Goal: Task Accomplishment & Management: Complete application form

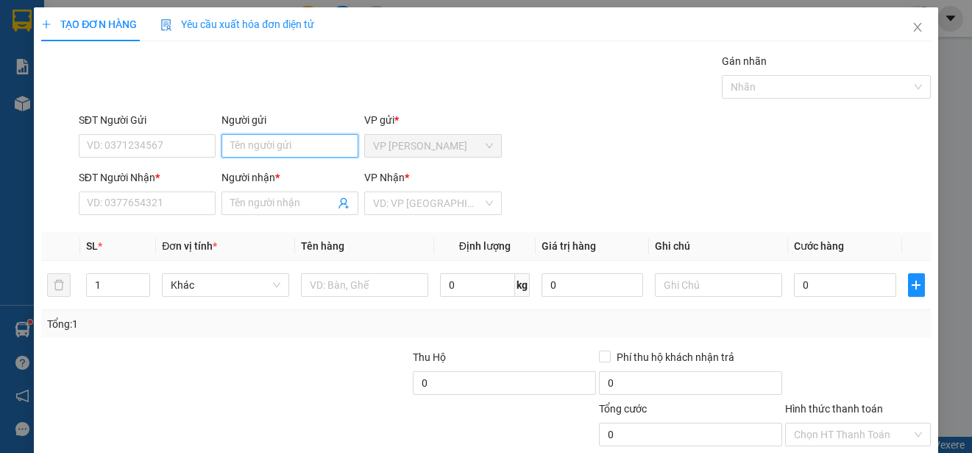
click at [295, 144] on input "Người gửi" at bounding box center [290, 146] width 137 height 24
type input "NHA"
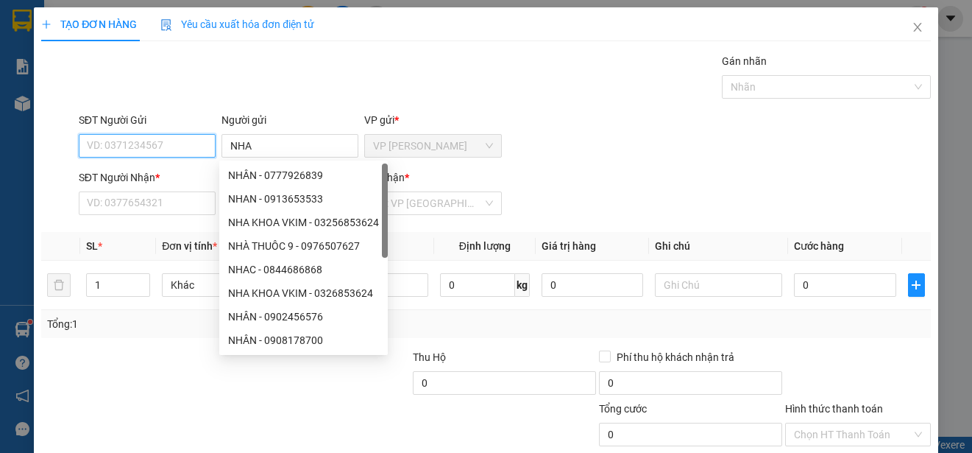
click at [192, 144] on input "SĐT Người Gửi" at bounding box center [147, 146] width 137 height 24
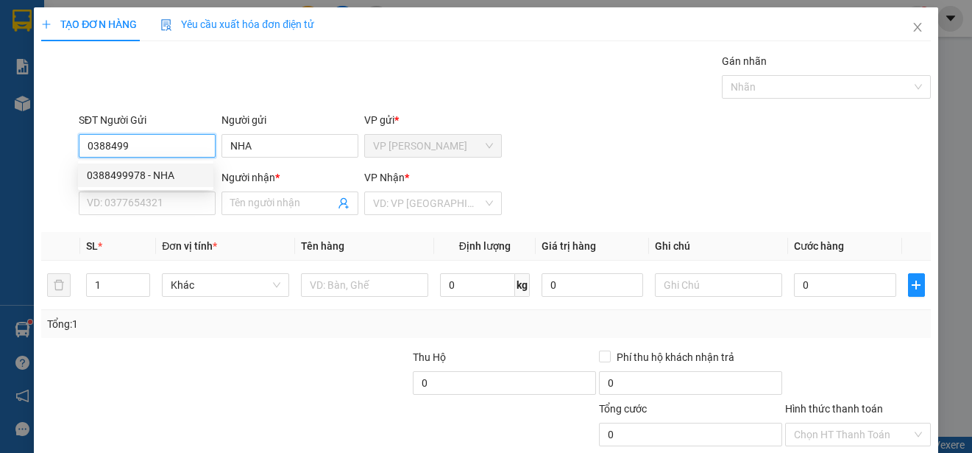
click at [176, 172] on div "0388499978 - NHA" at bounding box center [146, 175] width 118 height 16
type input "0388499978"
type input "0398870887"
type input "PHUONG"
type input "30.000"
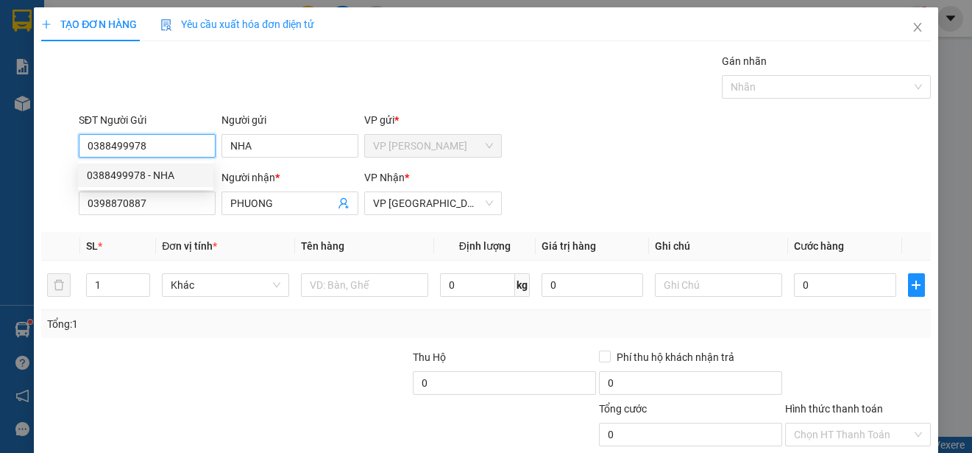
type input "30.000"
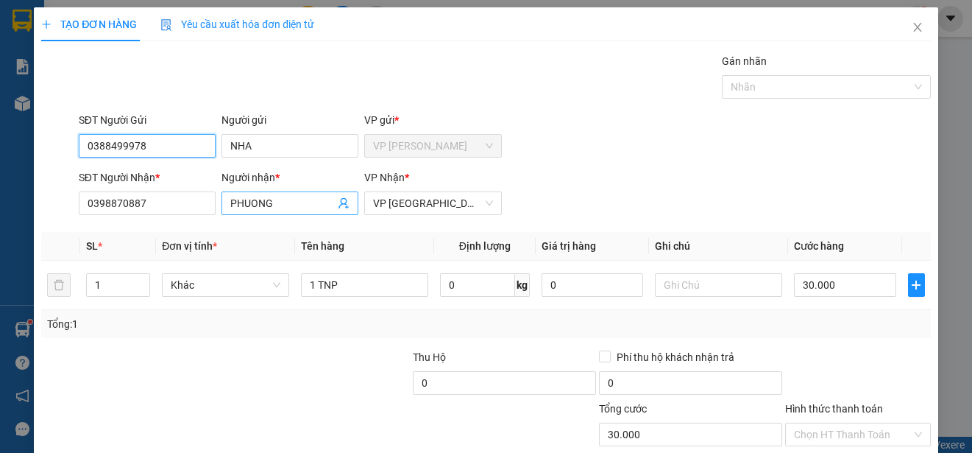
type input "0388499978"
click at [286, 202] on input "PHUONG" at bounding box center [282, 203] width 105 height 16
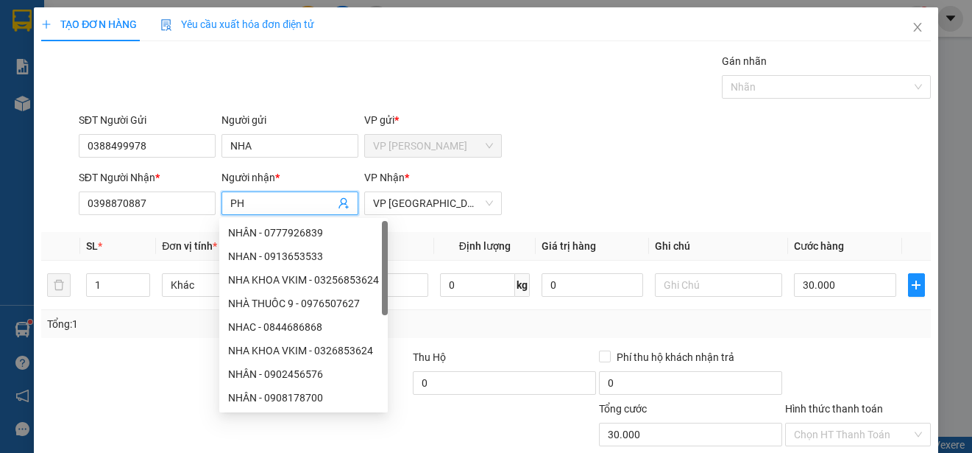
type input "P"
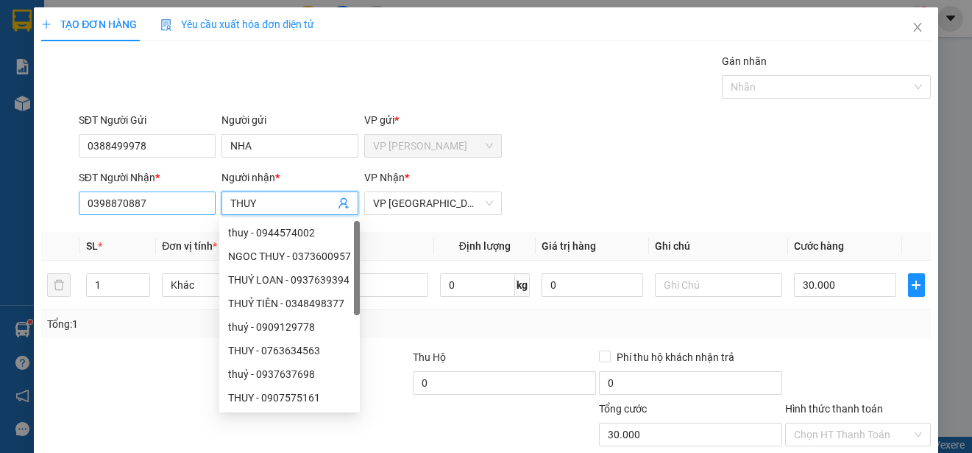
type input "THUY"
click at [180, 200] on input "0398870887" at bounding box center [147, 203] width 137 height 24
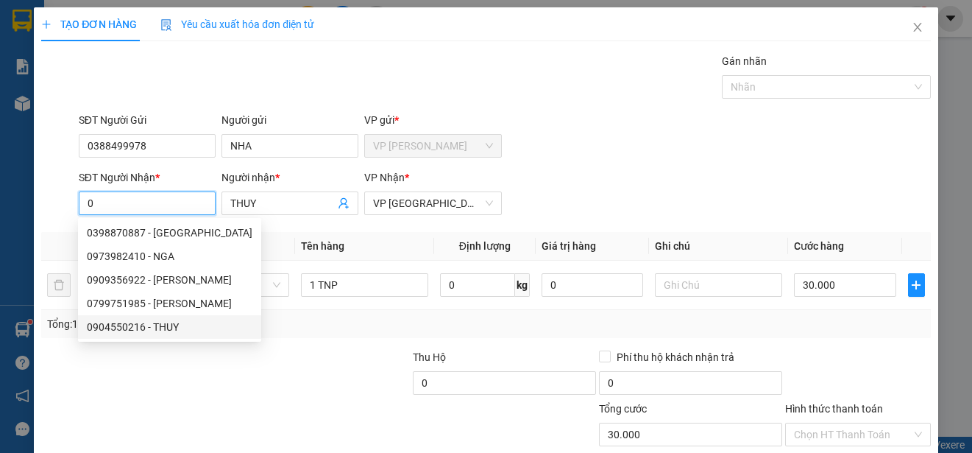
click at [163, 325] on div "0904550216 - THUY" at bounding box center [170, 327] width 166 height 16
type input "0904550216"
type input "20.000"
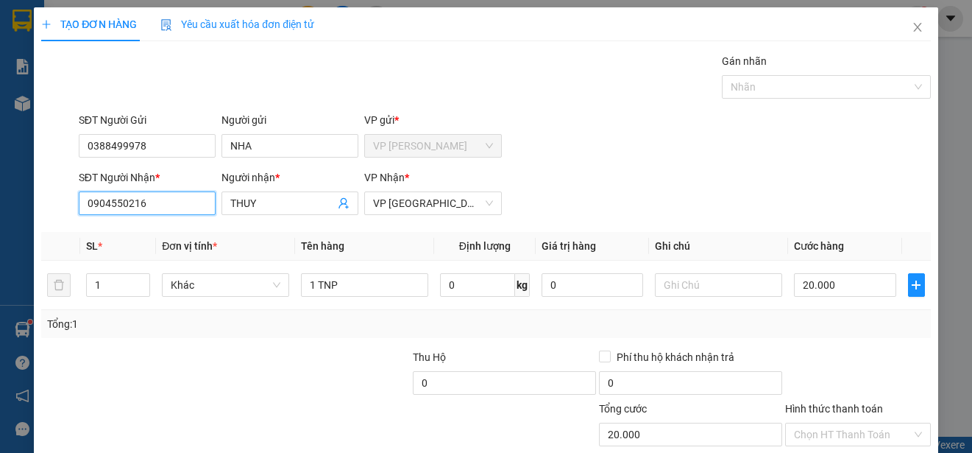
scroll to position [92, 0]
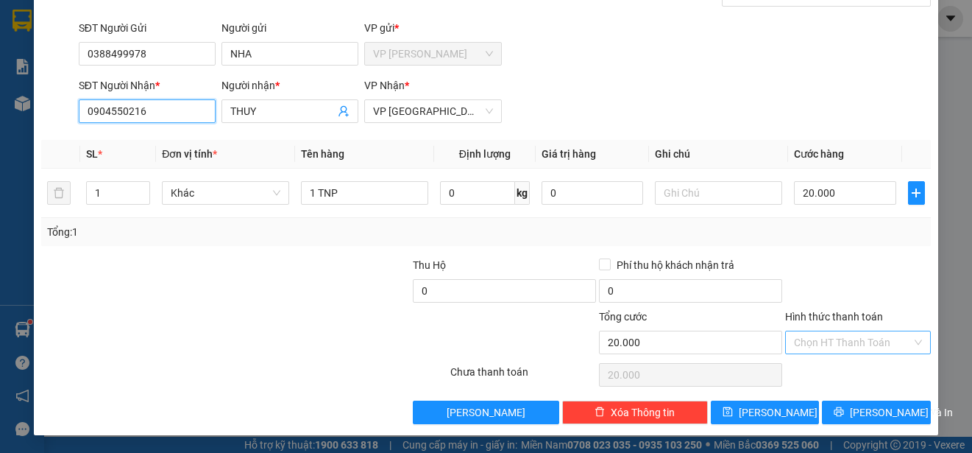
type input "0904550216"
click at [873, 336] on input "Hình thức thanh toán" at bounding box center [853, 342] width 118 height 22
click at [884, 280] on div at bounding box center [858, 283] width 149 height 52
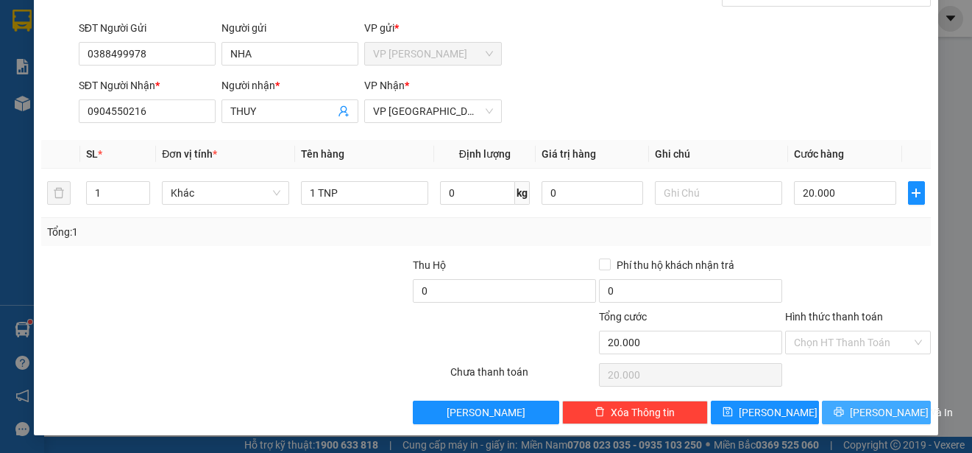
click at [877, 411] on span "[PERSON_NAME] và In" at bounding box center [901, 412] width 103 height 16
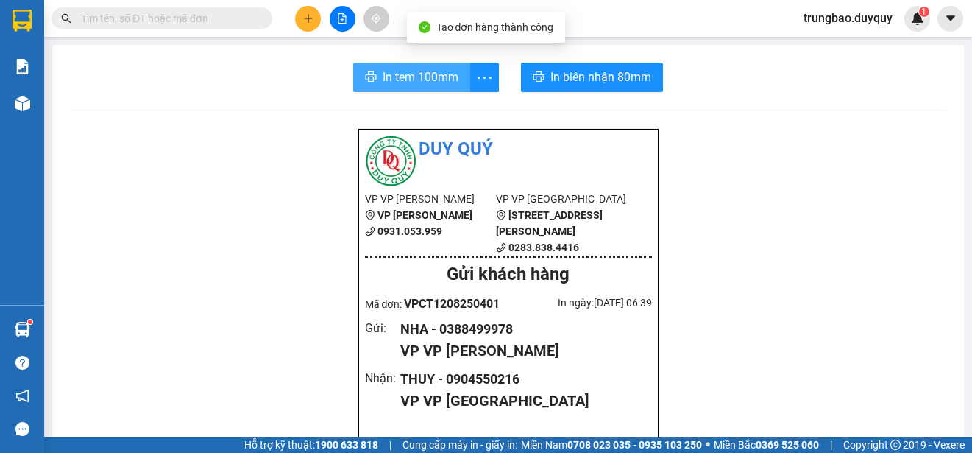
click at [427, 83] on span "In tem 100mm" at bounding box center [421, 77] width 76 height 18
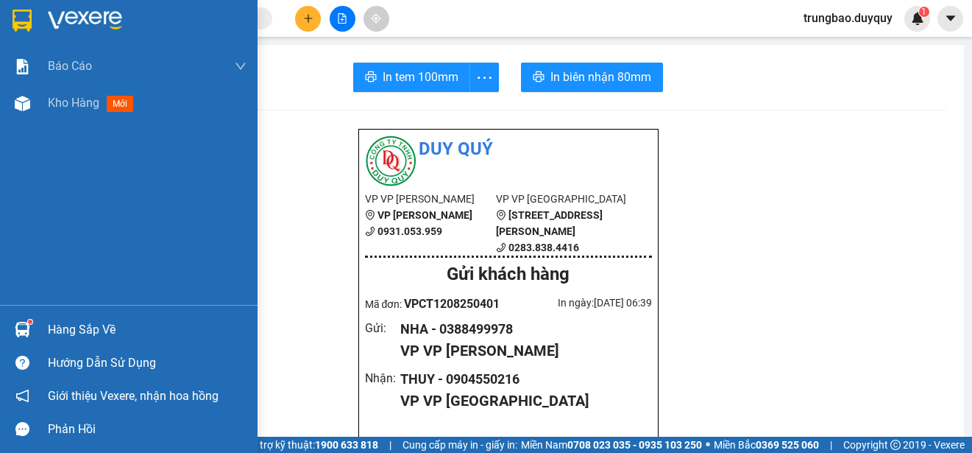
click at [18, 18] on img at bounding box center [22, 21] width 19 height 22
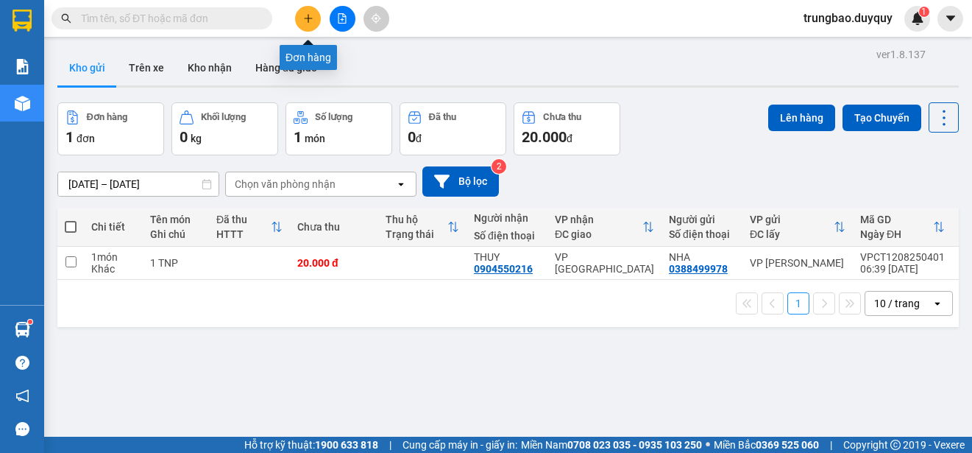
click at [315, 16] on button at bounding box center [308, 19] width 26 height 26
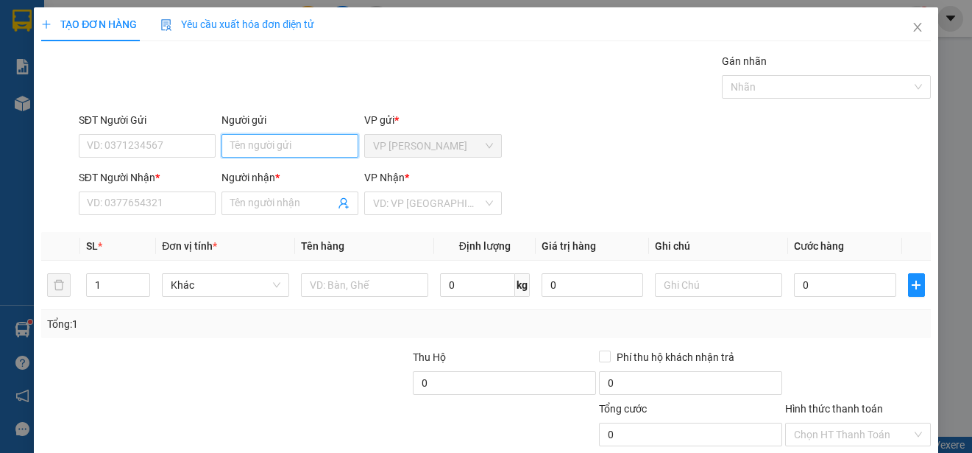
click at [298, 144] on input "Người gửi" at bounding box center [290, 146] width 137 height 24
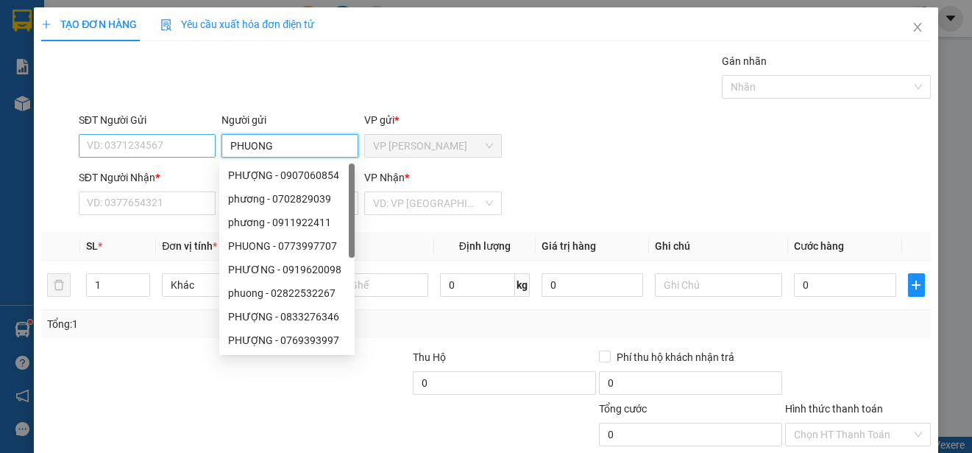
type input "PHUONG"
click at [185, 142] on input "SĐT Người Gửi" at bounding box center [147, 146] width 137 height 24
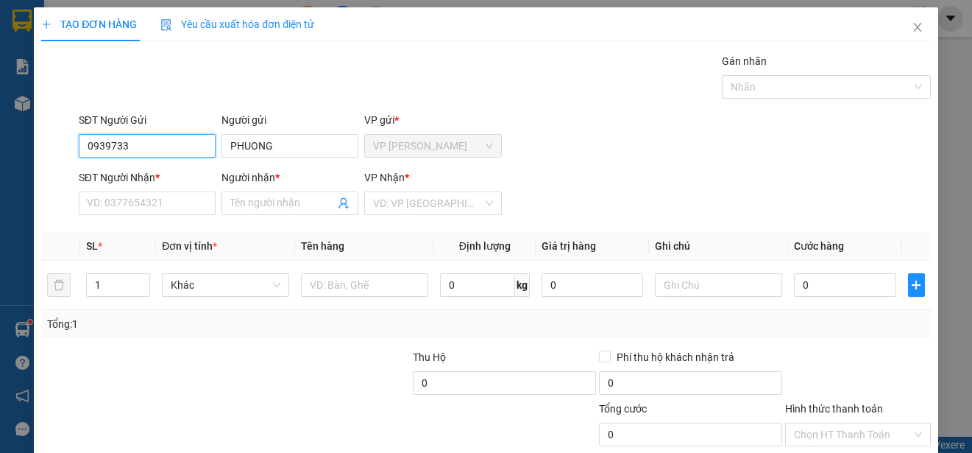
type input "0939733485"
type input "0939011128"
type input "NAM"
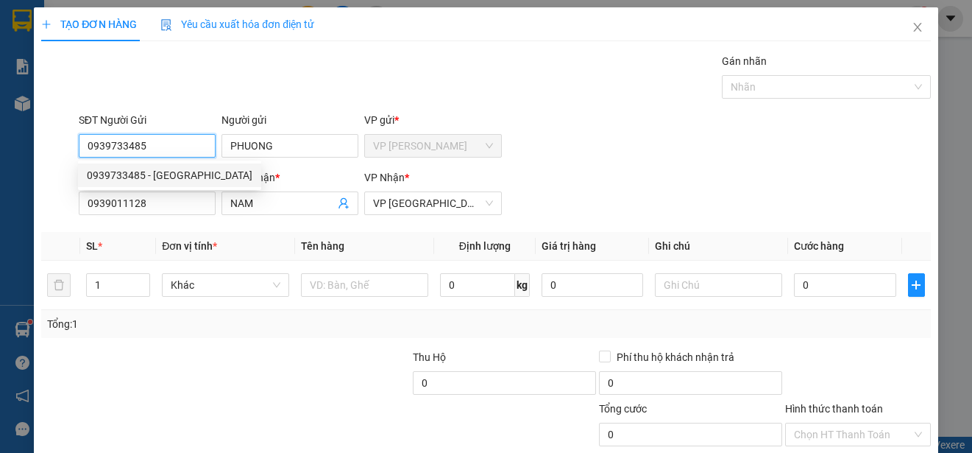
type input "140.000"
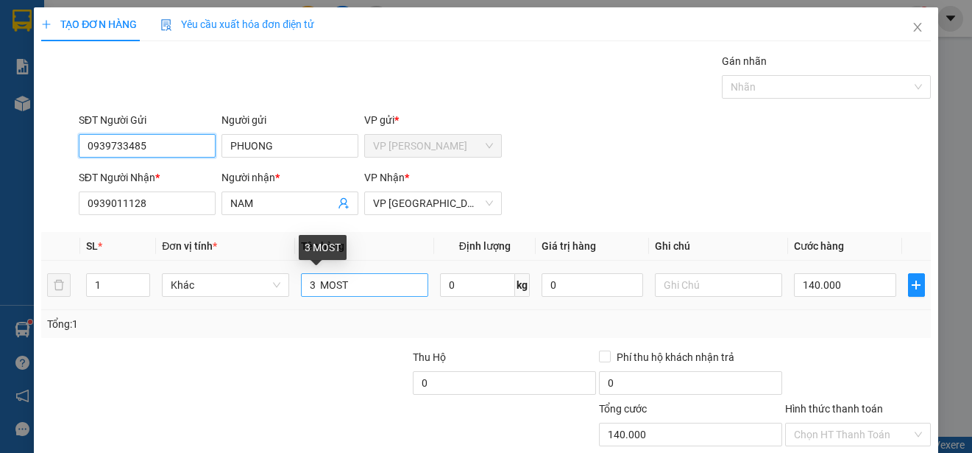
type input "0939733485"
click at [311, 284] on input "3 MOST" at bounding box center [364, 285] width 127 height 24
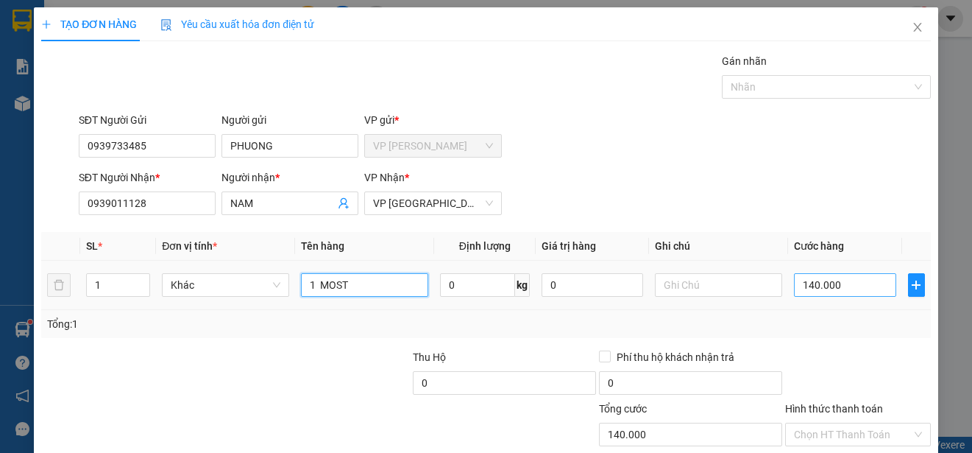
type input "1 MOST"
click at [794, 284] on input "140.000" at bounding box center [845, 285] width 102 height 24
type input "0"
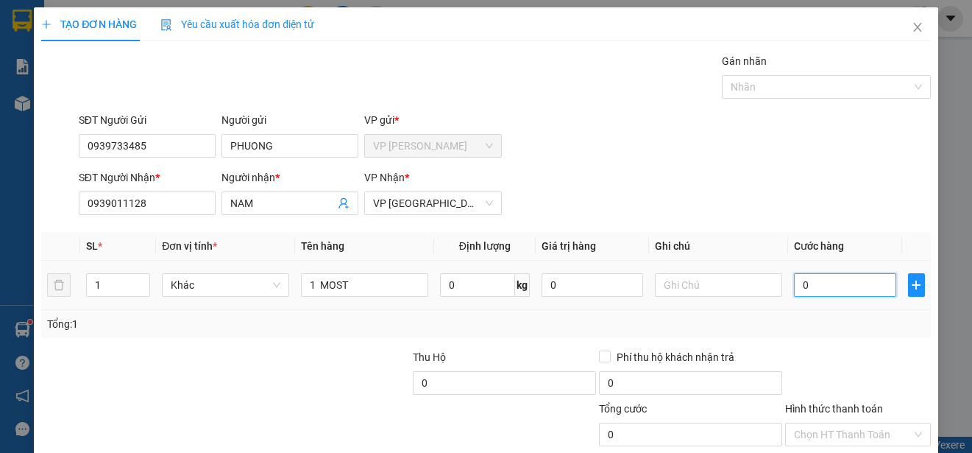
click at [794, 284] on input "0" at bounding box center [845, 285] width 102 height 24
type input "50"
type input "500"
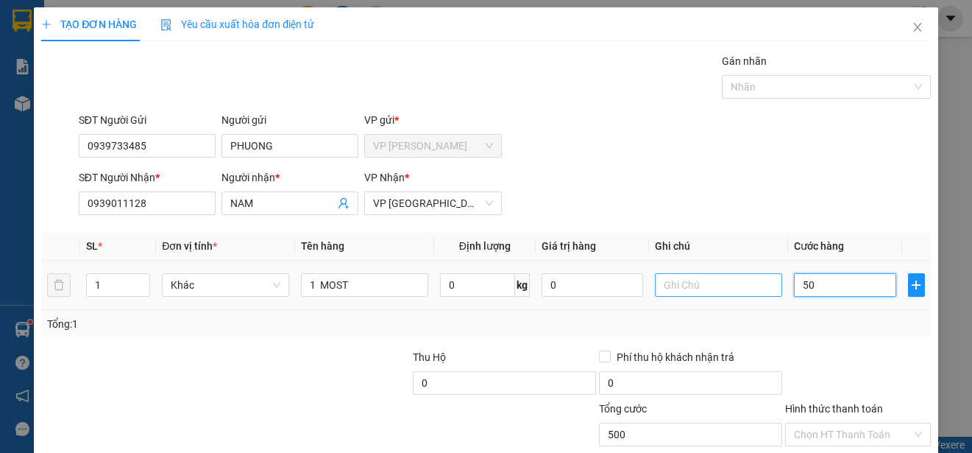
type input "500"
type input "5.000"
type input "50.000"
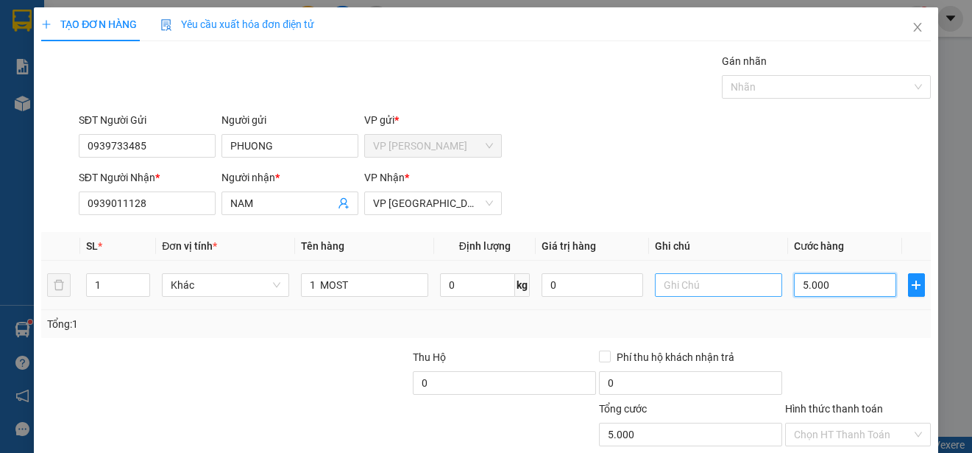
type input "50.000"
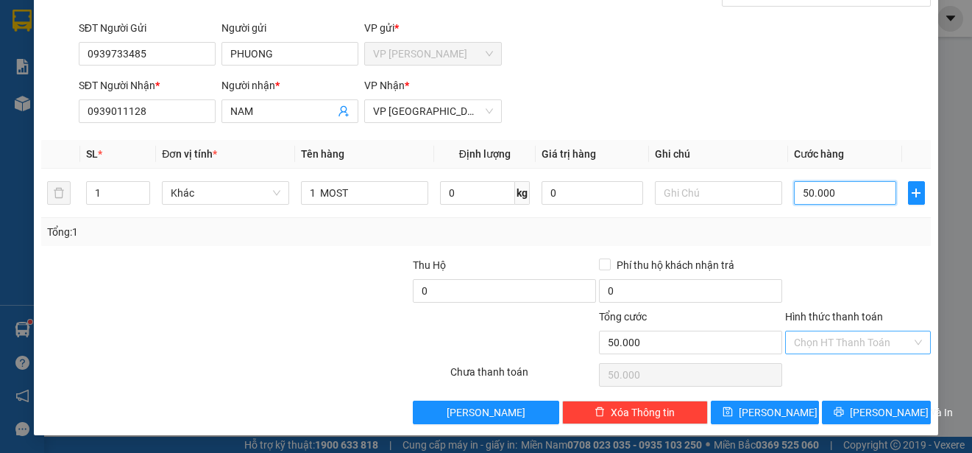
type input "50.000"
click at [863, 344] on input "Hình thức thanh toán" at bounding box center [853, 342] width 118 height 22
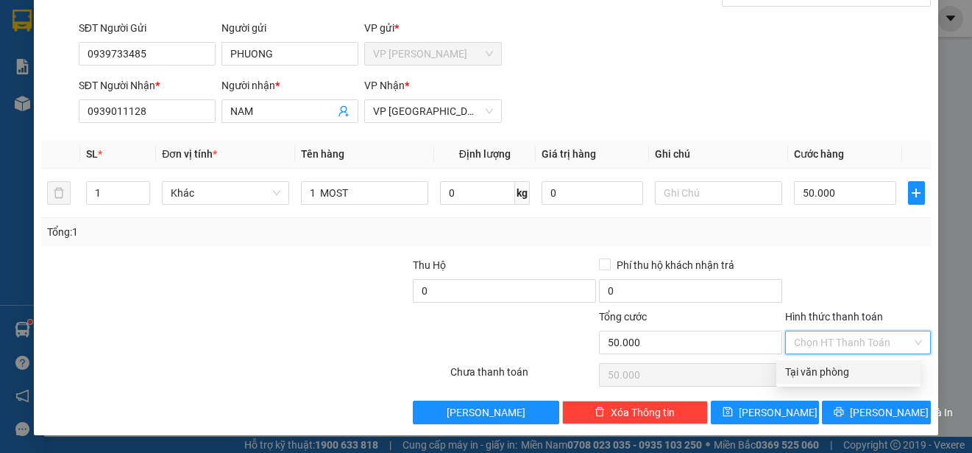
click at [870, 372] on div "Tại văn phòng" at bounding box center [848, 372] width 127 height 16
type input "0"
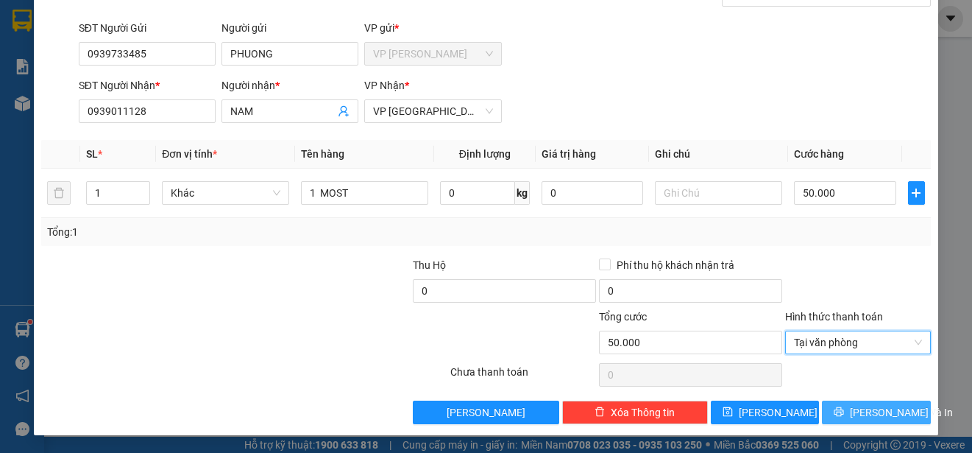
click at [862, 409] on span "[PERSON_NAME] và In" at bounding box center [901, 412] width 103 height 16
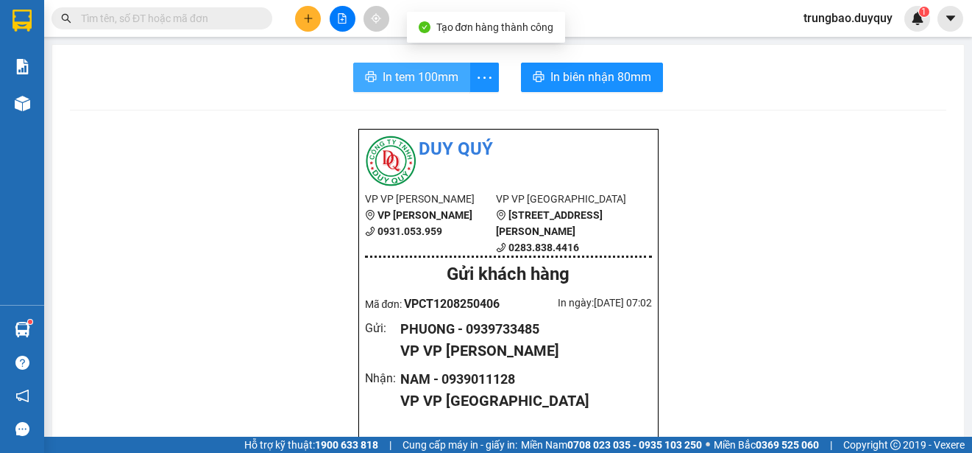
click at [406, 80] on span "In tem 100mm" at bounding box center [421, 77] width 76 height 18
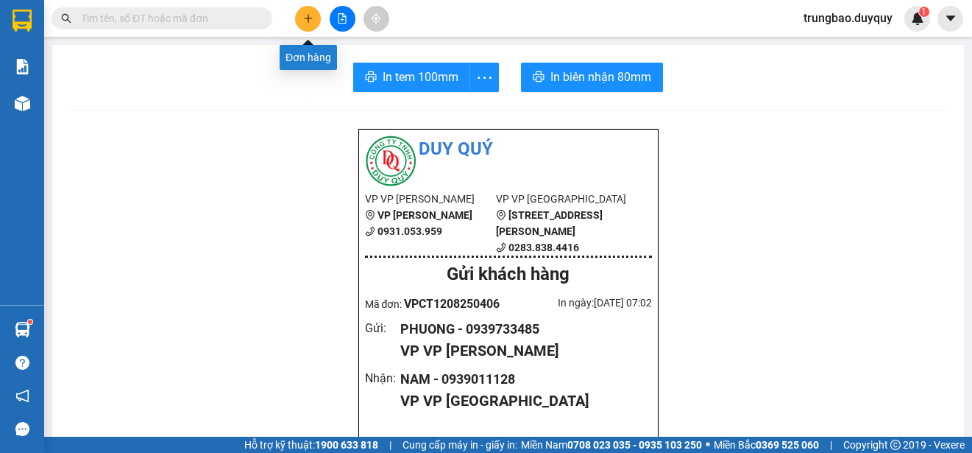
click at [312, 16] on icon "plus" at bounding box center [308, 18] width 10 height 10
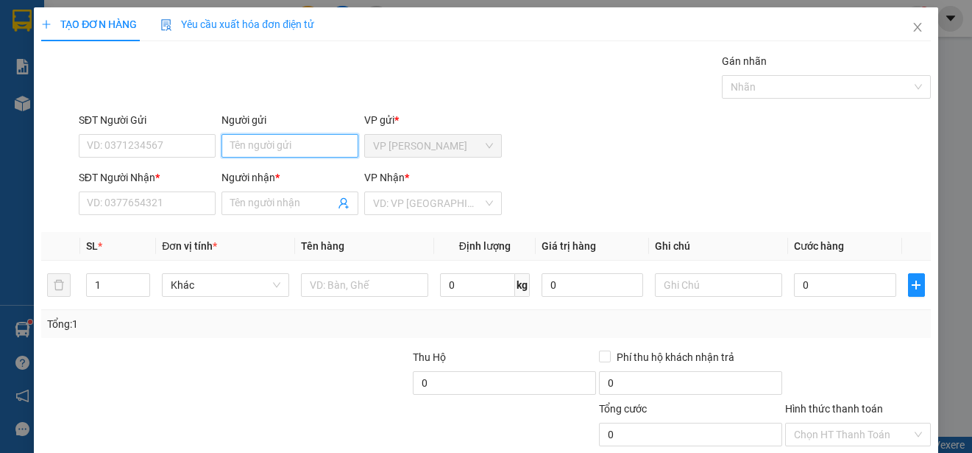
click at [332, 137] on input "Người gửi" at bounding box center [290, 146] width 137 height 24
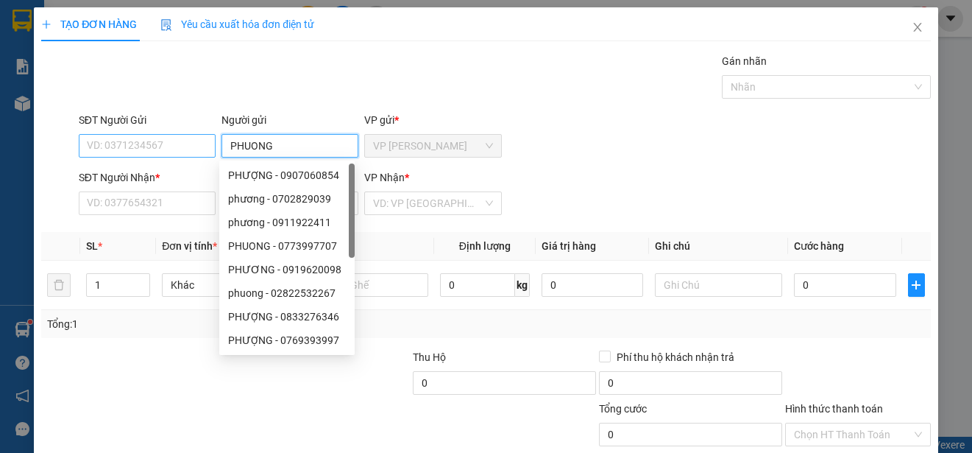
type input "PHUONG"
click at [197, 144] on input "SĐT Người Gửi" at bounding box center [147, 146] width 137 height 24
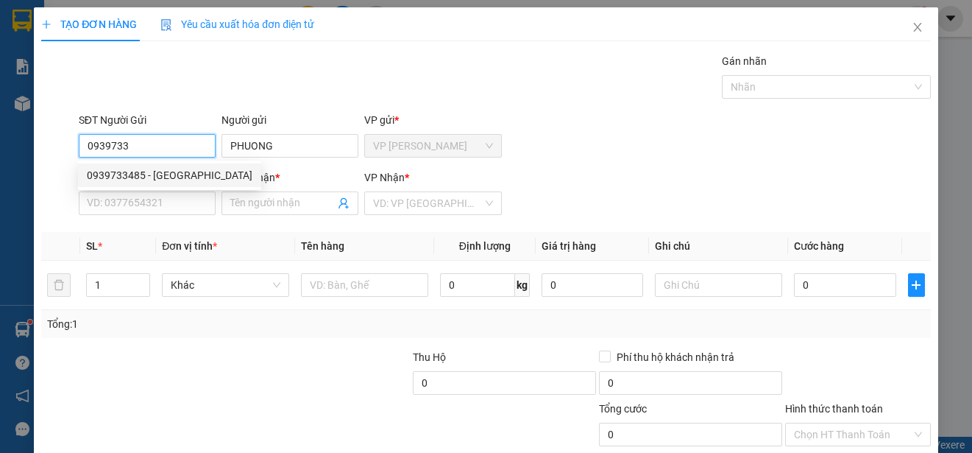
click at [163, 167] on div "0939733485 - [GEOGRAPHIC_DATA]" at bounding box center [170, 175] width 166 height 16
type input "0939733485"
type input "0939011128"
type input "NAM"
type input "50.000"
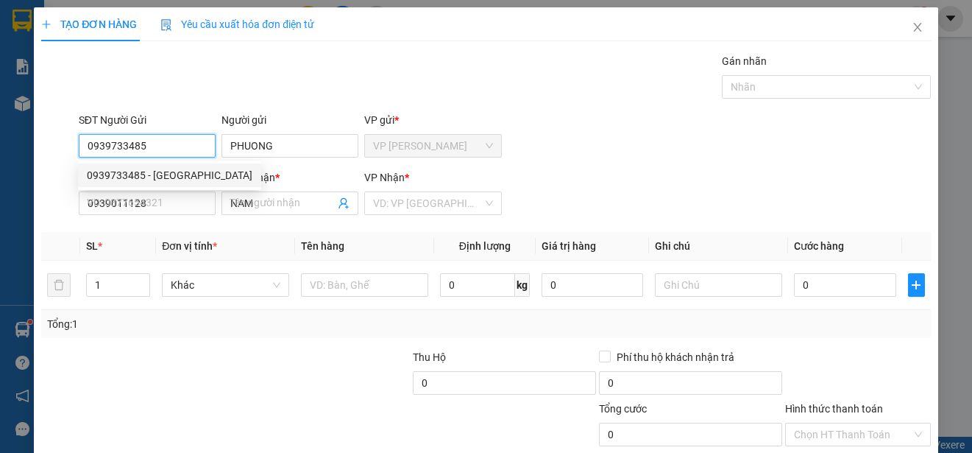
type input "50.000"
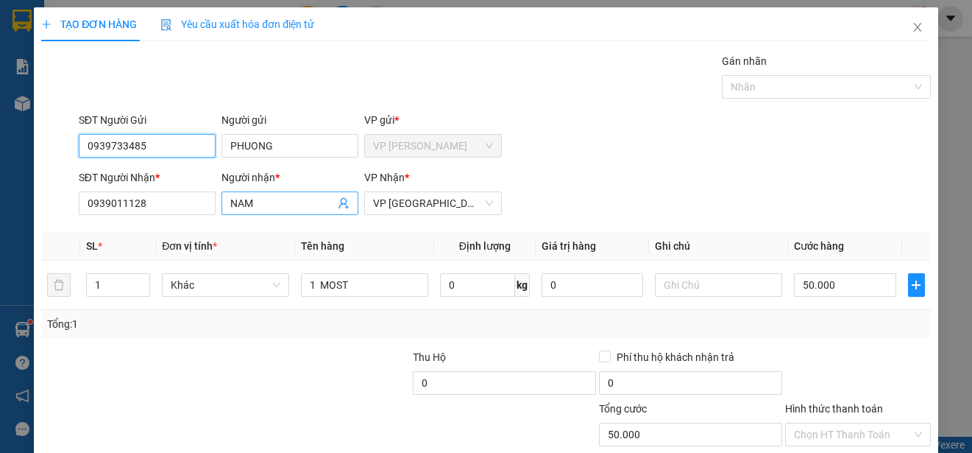
type input "0939733485"
click at [252, 205] on input "NAM" at bounding box center [282, 203] width 105 height 16
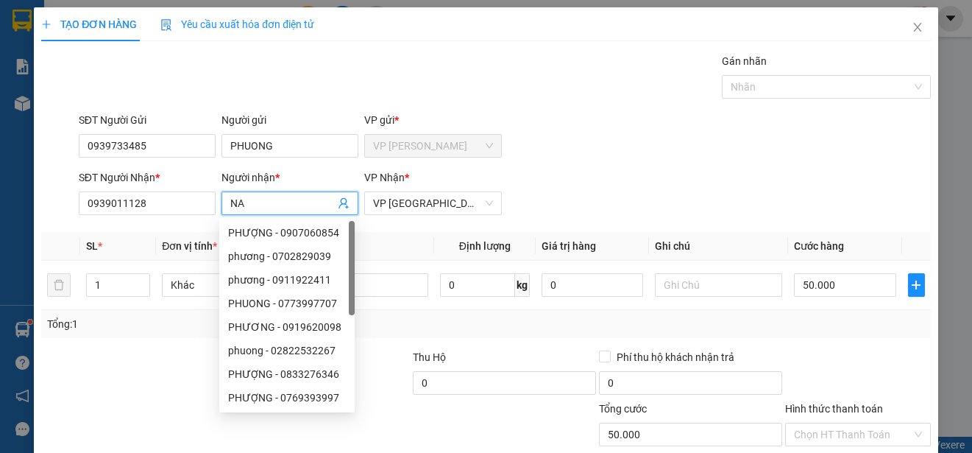
type input "N"
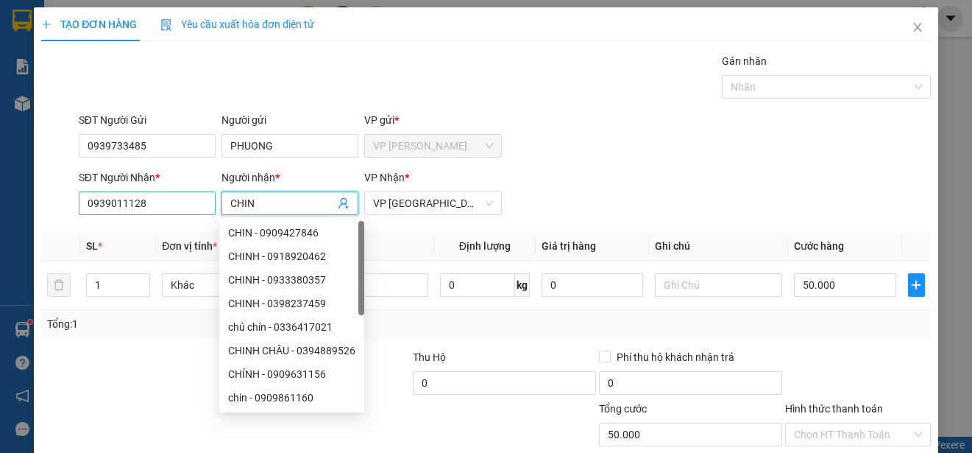
type input "CHIN"
click at [180, 198] on input "0939011128" at bounding box center [147, 203] width 137 height 24
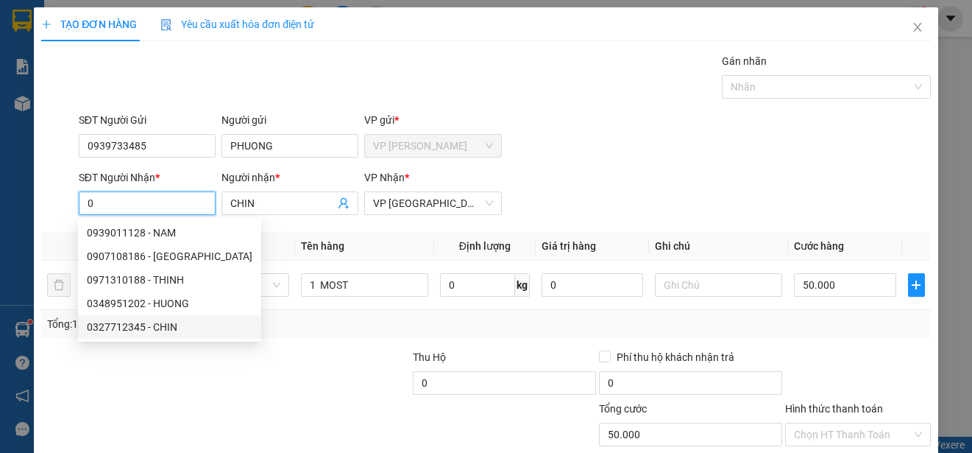
click at [161, 326] on div "0327712345 - CHIN" at bounding box center [170, 327] width 166 height 16
type input "0327712345"
type input "40.000"
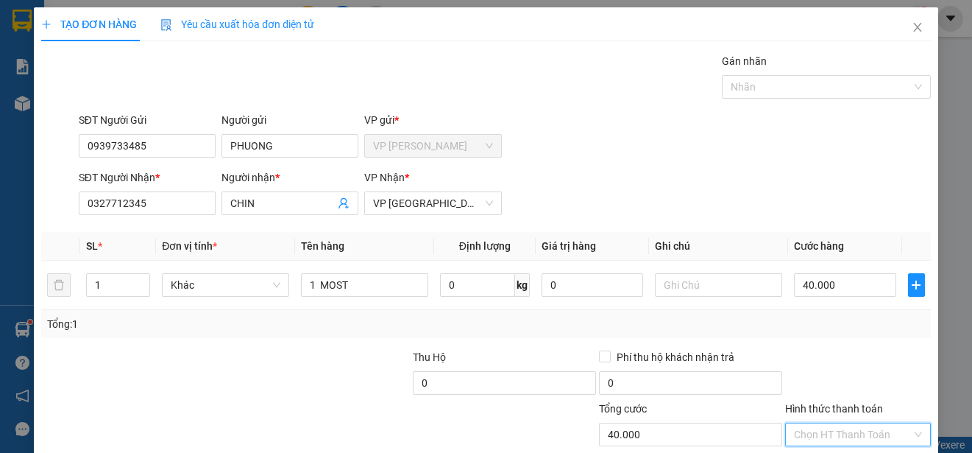
click at [837, 423] on input "Hình thức thanh toán" at bounding box center [853, 434] width 118 height 22
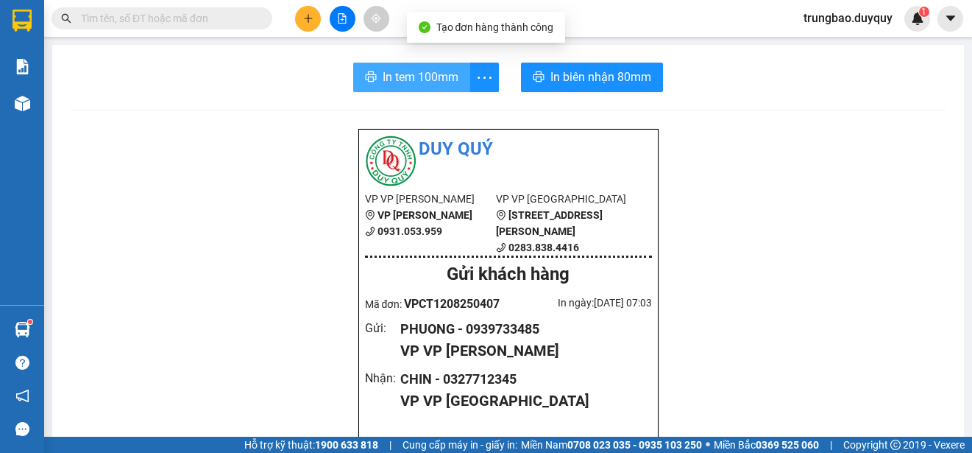
click at [433, 79] on span "In tem 100mm" at bounding box center [421, 77] width 76 height 18
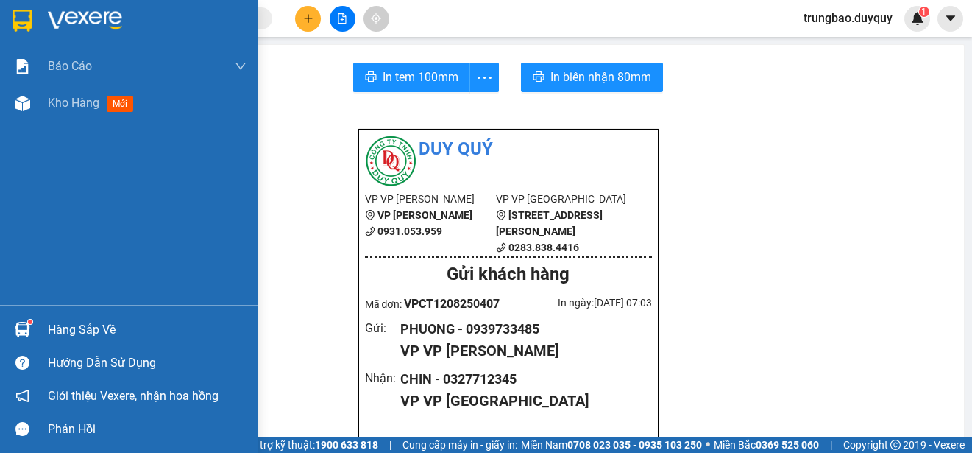
click at [27, 21] on img at bounding box center [22, 21] width 19 height 22
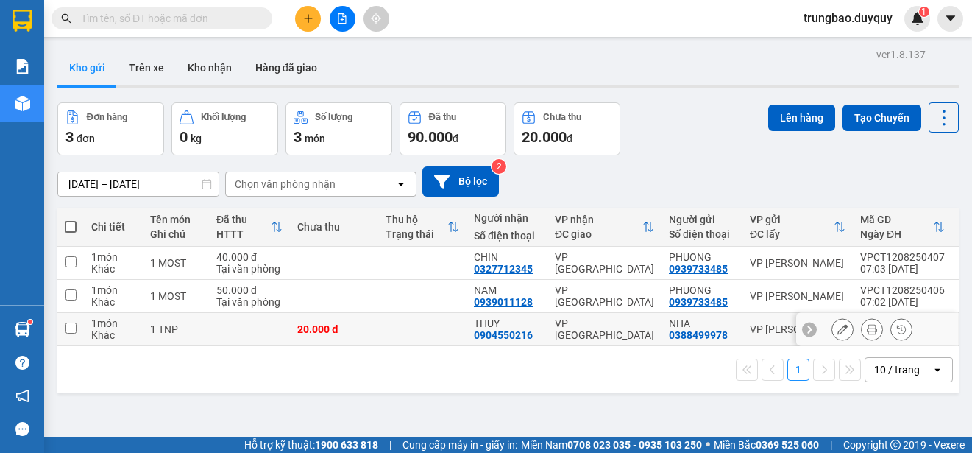
click at [77, 322] on td at bounding box center [70, 329] width 26 height 33
checkbox input "true"
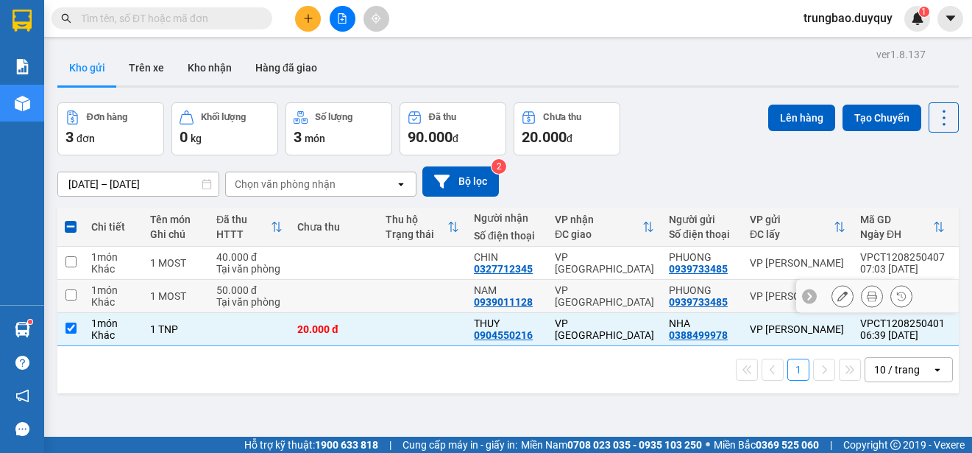
click at [73, 292] on input "checkbox" at bounding box center [71, 294] width 11 height 11
checkbox input "true"
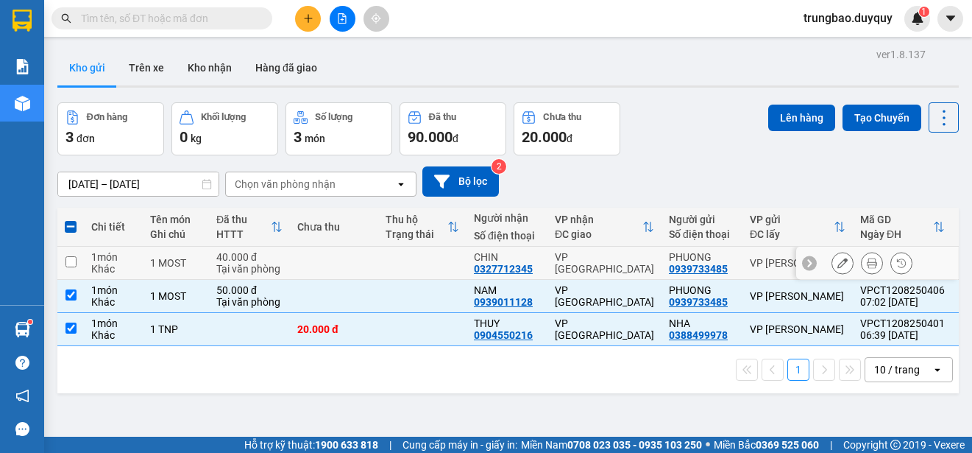
click at [68, 260] on input "checkbox" at bounding box center [71, 261] width 11 height 11
checkbox input "true"
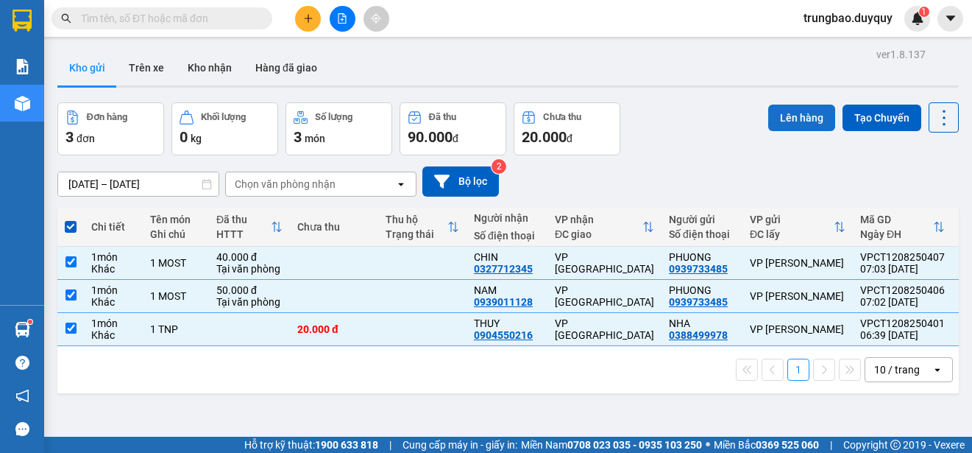
click at [805, 116] on button "Lên hàng" at bounding box center [801, 118] width 67 height 26
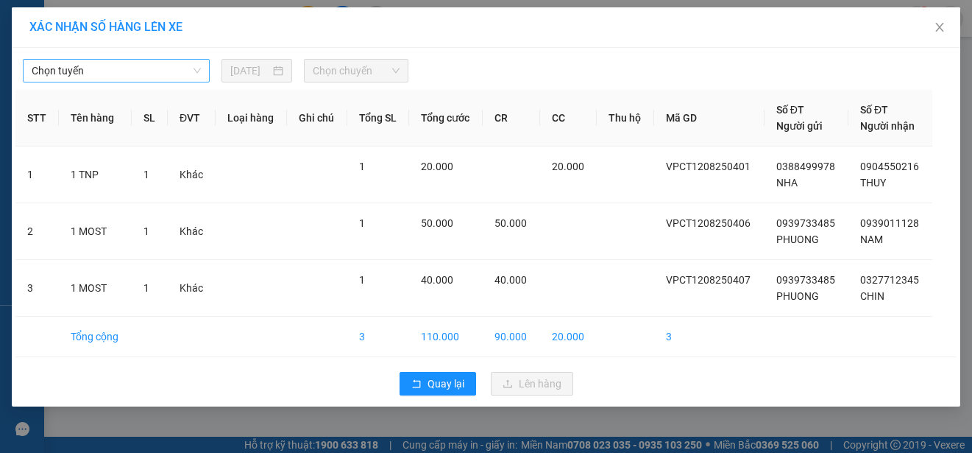
click at [126, 72] on span "Chọn tuyến" at bounding box center [116, 71] width 169 height 22
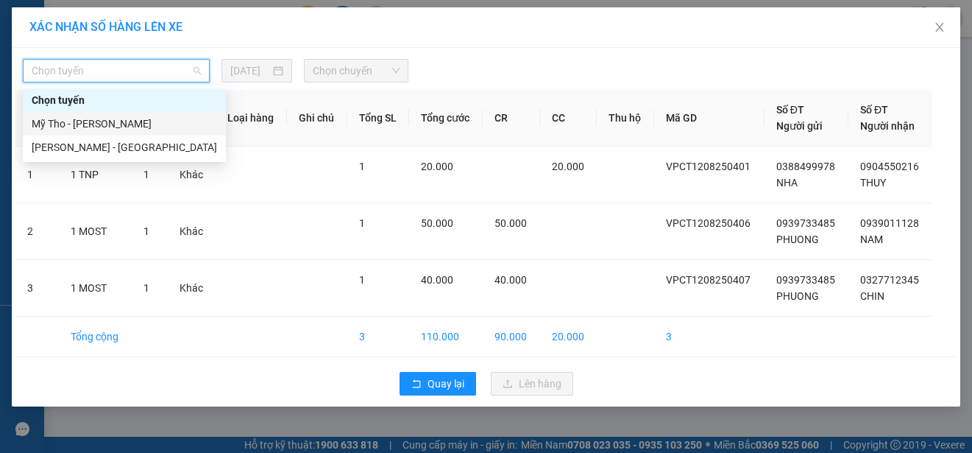
click at [134, 120] on div "Mỹ Tho - [PERSON_NAME]" at bounding box center [124, 124] width 185 height 16
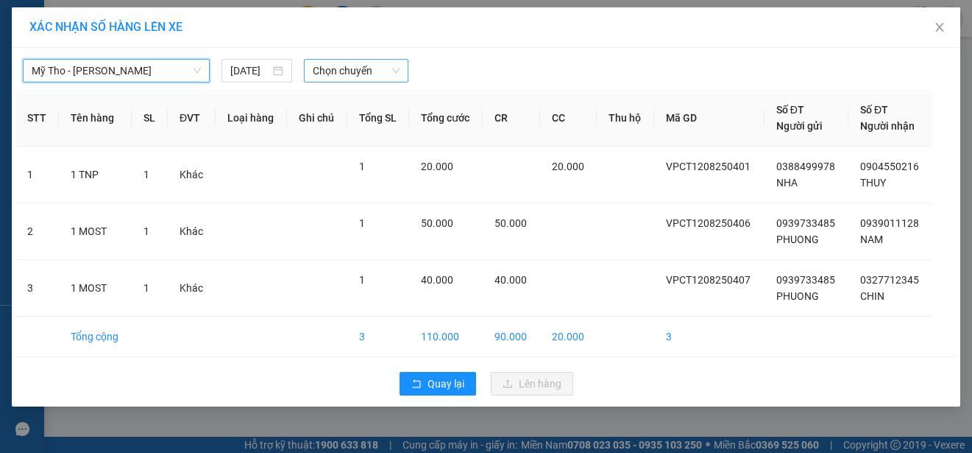
click at [342, 71] on span "Chọn chuyến" at bounding box center [356, 71] width 86 height 22
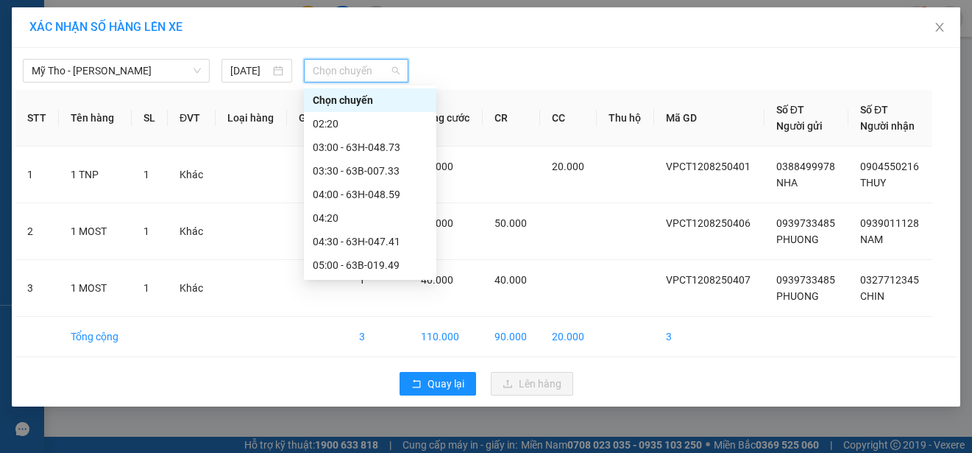
click at [394, 328] on div "06:30 - 63H-048.59" at bounding box center [370, 336] width 115 height 16
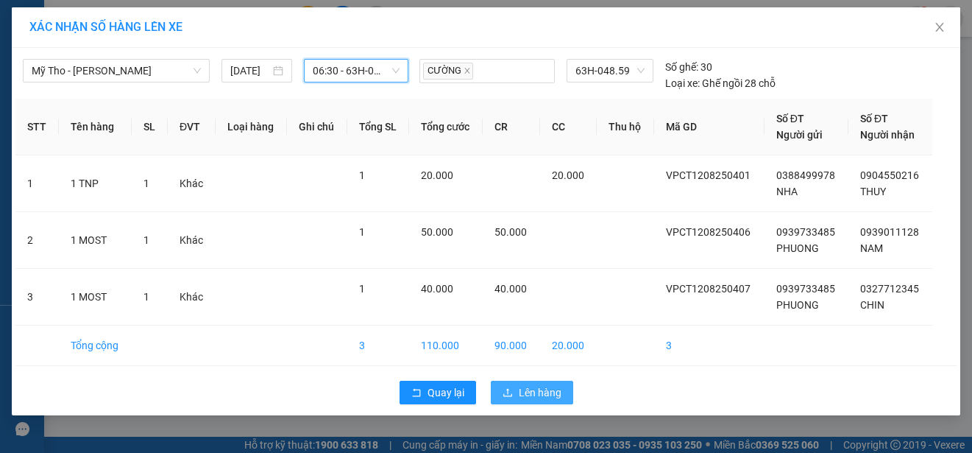
click at [528, 391] on span "Lên hàng" at bounding box center [540, 392] width 43 height 16
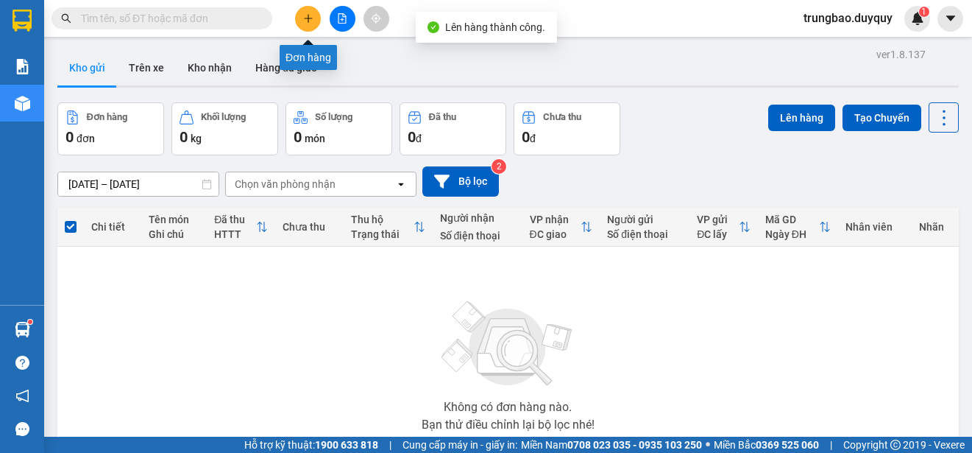
click at [314, 18] on button at bounding box center [308, 19] width 26 height 26
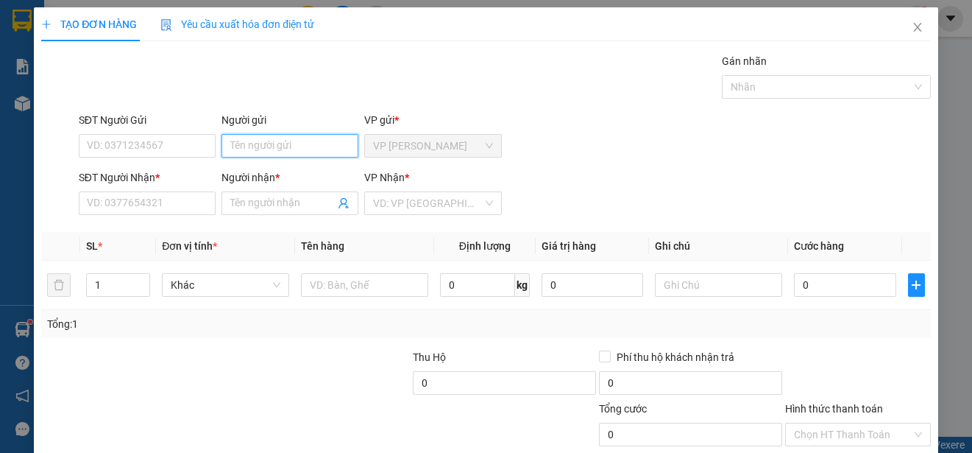
click at [256, 149] on input "Người gửi" at bounding box center [290, 146] width 137 height 24
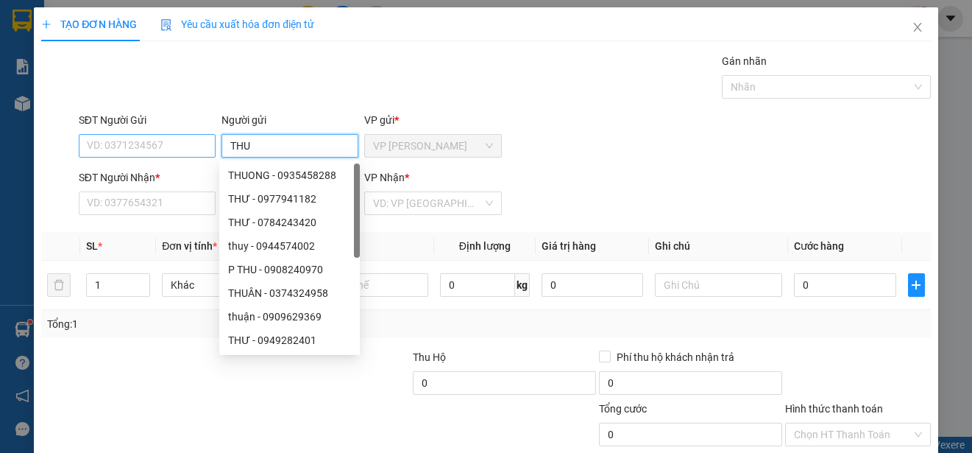
type input "THU"
click at [118, 143] on input "SĐT Người Gửi" at bounding box center [147, 146] width 137 height 24
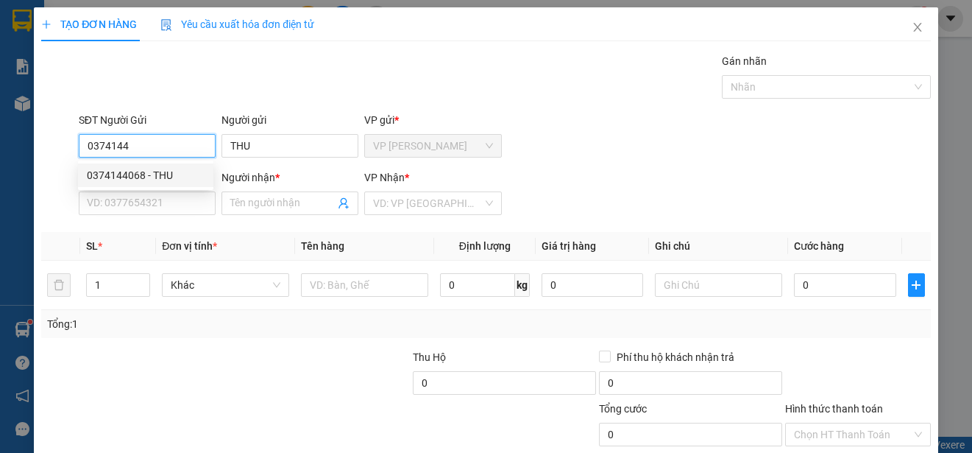
click at [184, 174] on div "0374144068 - THU" at bounding box center [146, 175] width 118 height 16
type input "0374144068"
type input "0902940804"
type input "NGOC"
type input "50.000"
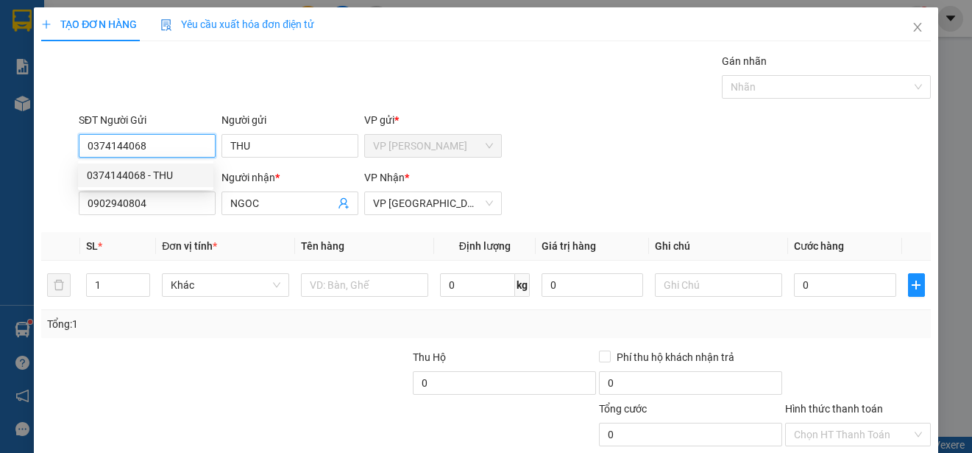
type input "50.000"
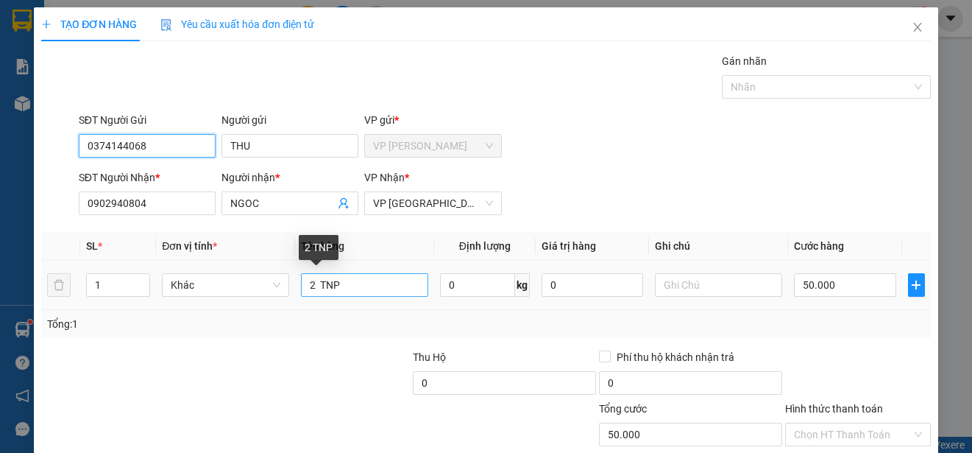
type input "0374144068"
click at [311, 284] on input "2 TNP" at bounding box center [364, 285] width 127 height 24
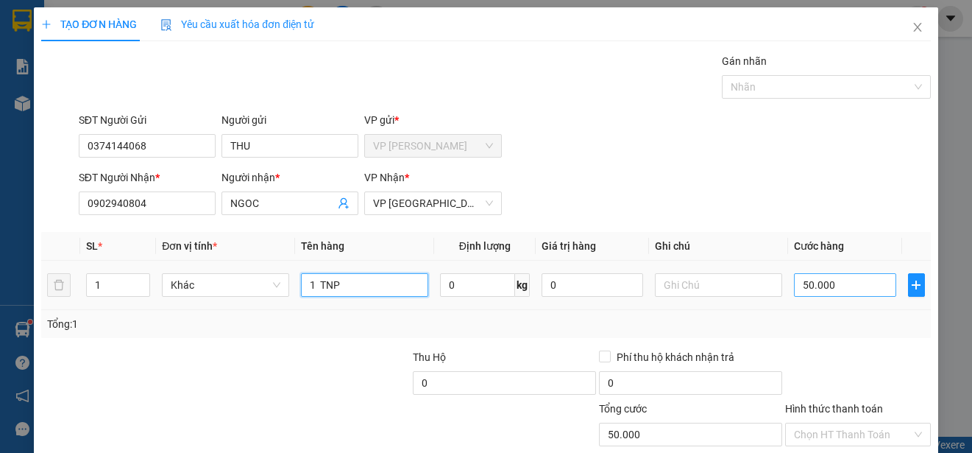
type input "1 TNP"
click at [794, 284] on input "50.000" at bounding box center [845, 285] width 102 height 24
type input "0"
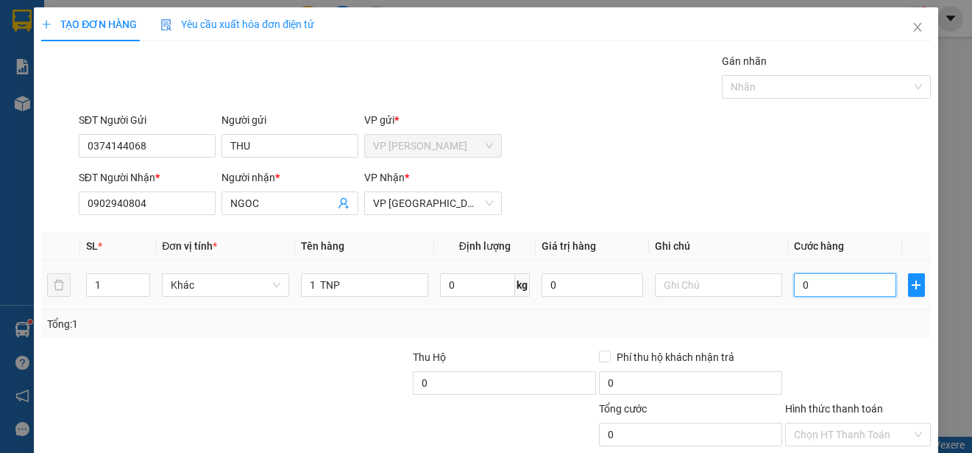
click at [794, 284] on input "0" at bounding box center [845, 285] width 102 height 24
type input "20"
type input "200"
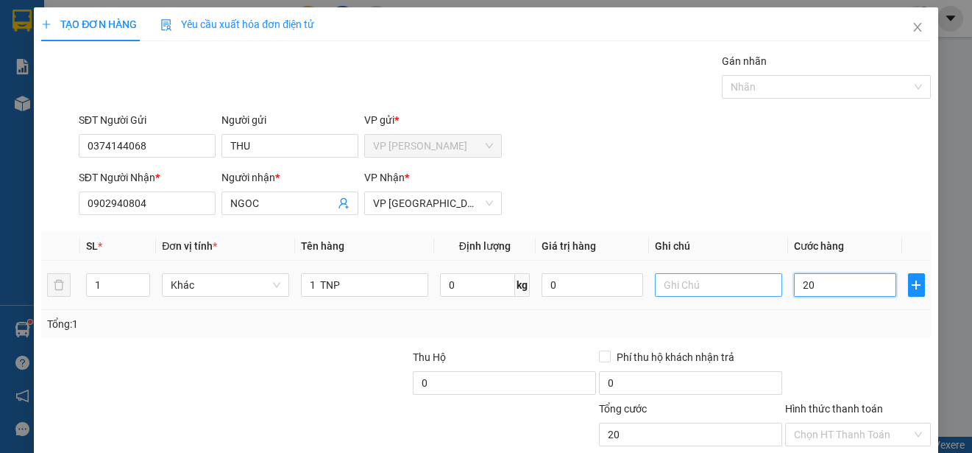
type input "200"
type input "2.000"
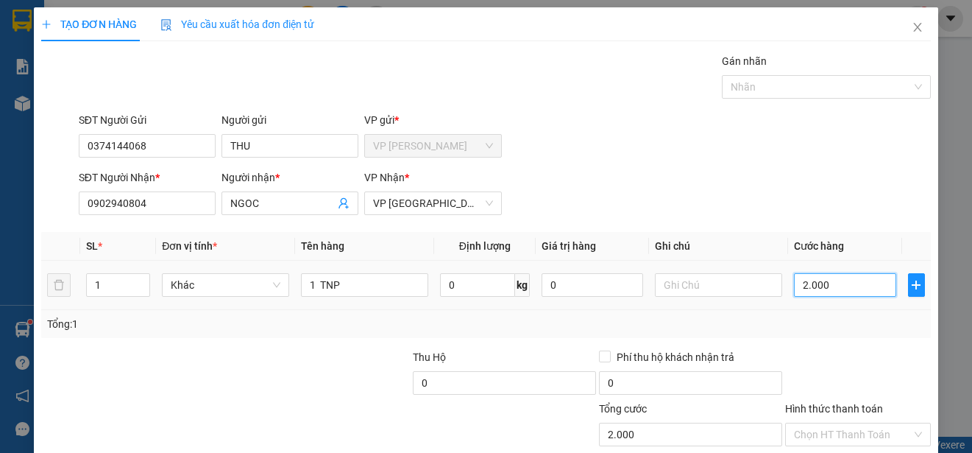
type input "20.000"
type input "200.000"
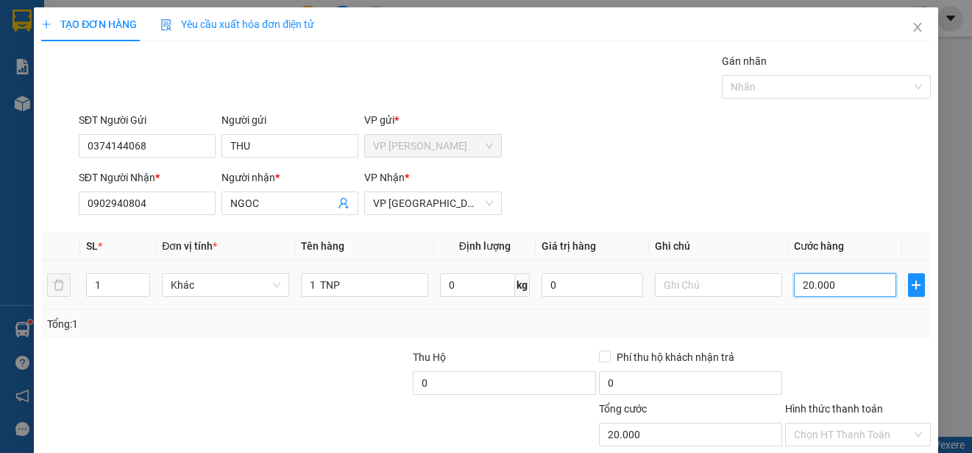
type input "200.000"
type input "20.000"
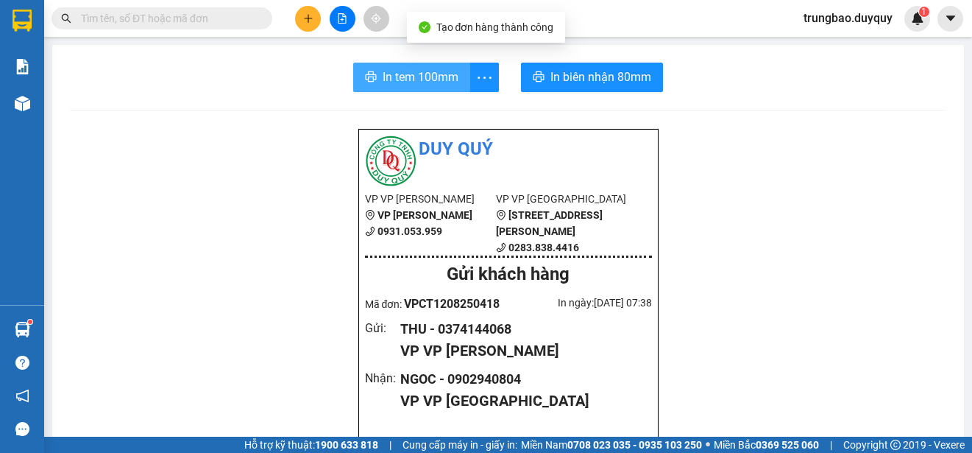
click at [424, 81] on span "In tem 100mm" at bounding box center [421, 77] width 76 height 18
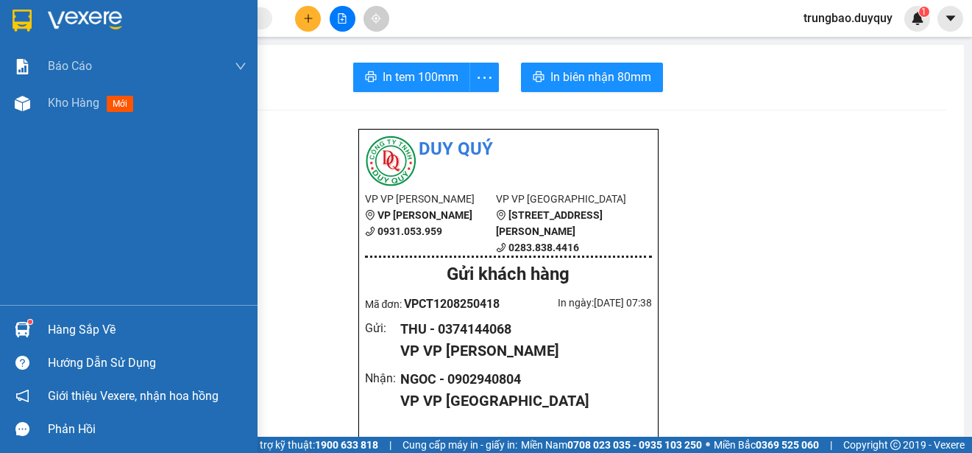
click at [21, 15] on img at bounding box center [22, 21] width 19 height 22
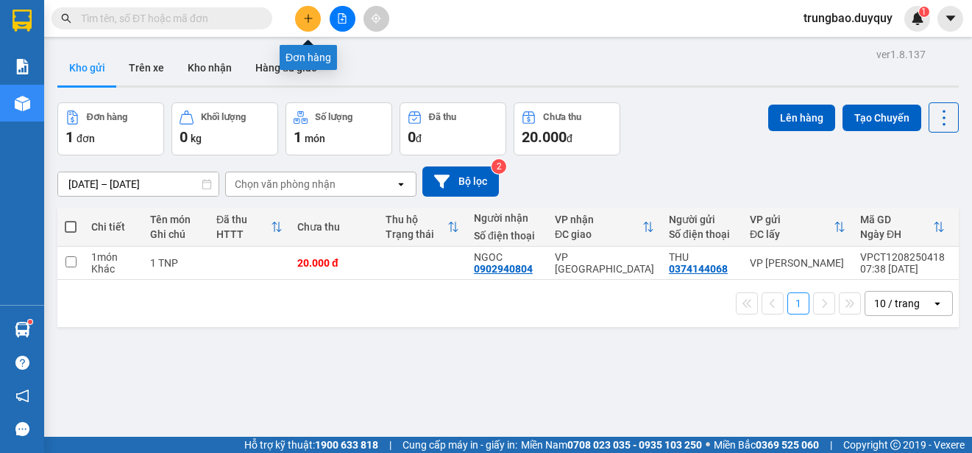
click at [308, 19] on icon "plus" at bounding box center [308, 18] width 1 height 8
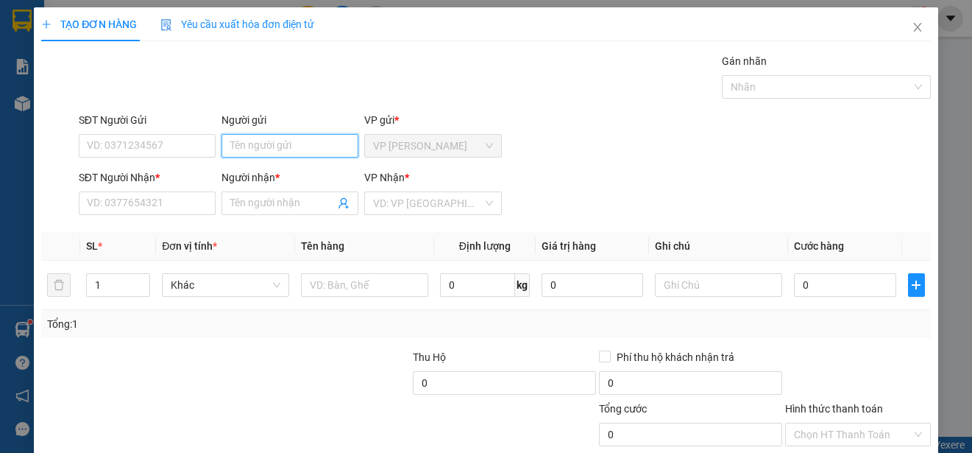
click at [269, 144] on input "Người gửi" at bounding box center [290, 146] width 137 height 24
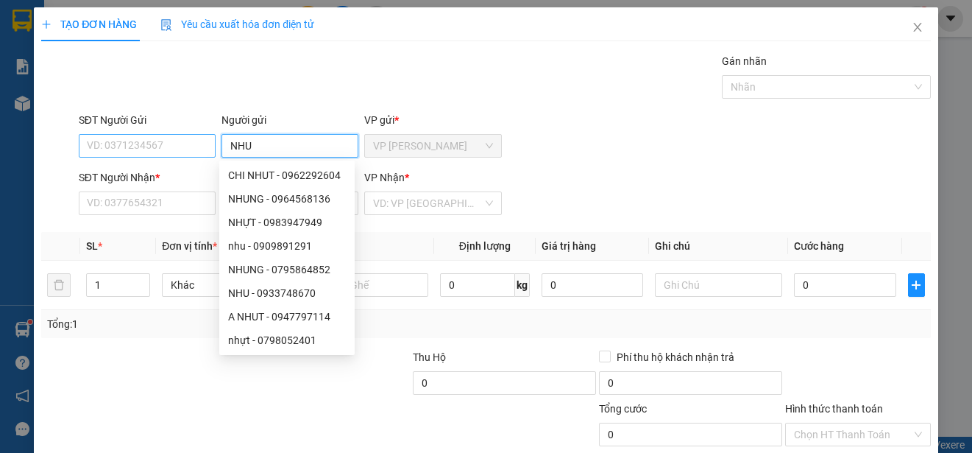
type input "NHU"
click at [166, 142] on input "SĐT Người Gửi" at bounding box center [147, 146] width 137 height 24
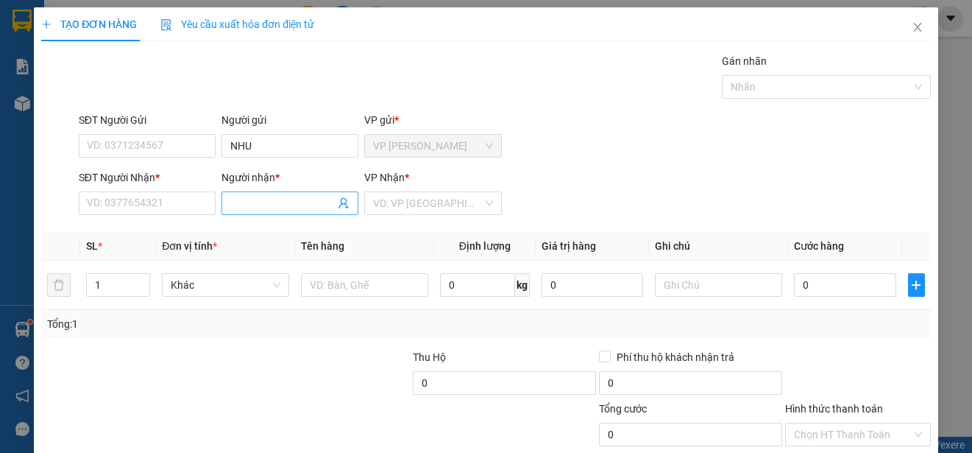
click at [302, 206] on input "Người nhận *" at bounding box center [282, 203] width 105 height 16
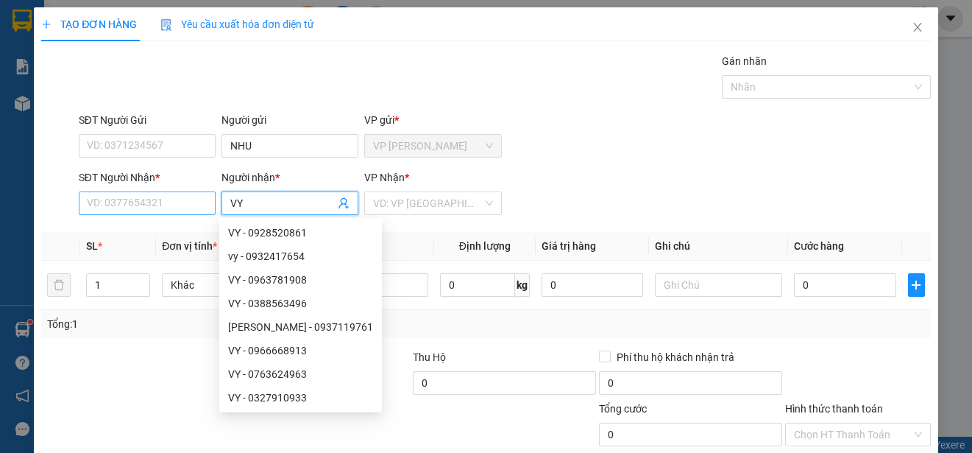
type input "VY"
click at [176, 203] on input "SĐT Người Nhận *" at bounding box center [147, 203] width 137 height 24
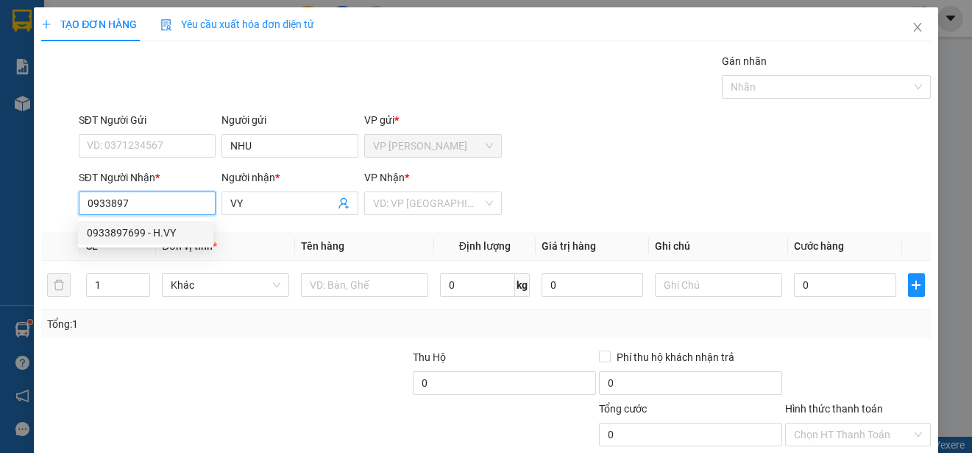
click at [185, 227] on div "0933897699 - H.VY" at bounding box center [146, 233] width 118 height 16
type input "0933897699"
type input "H.VY"
type input "25.000"
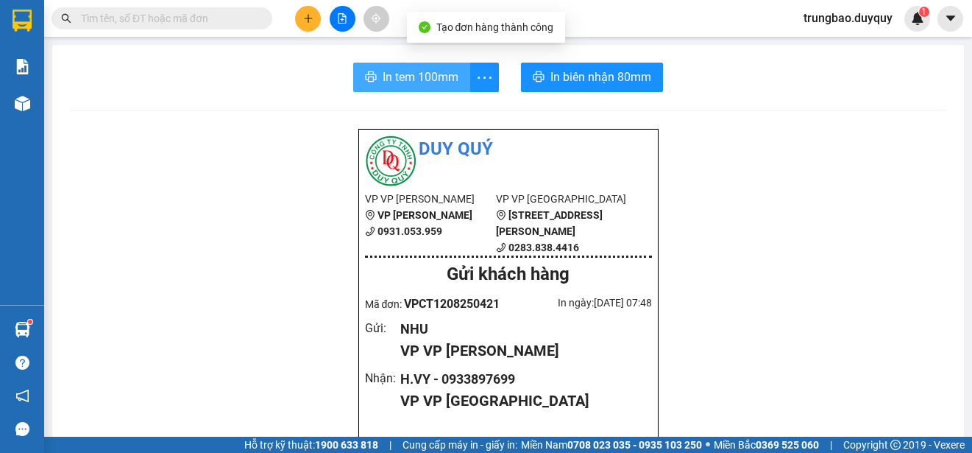
click at [410, 80] on span "In tem 100mm" at bounding box center [421, 77] width 76 height 18
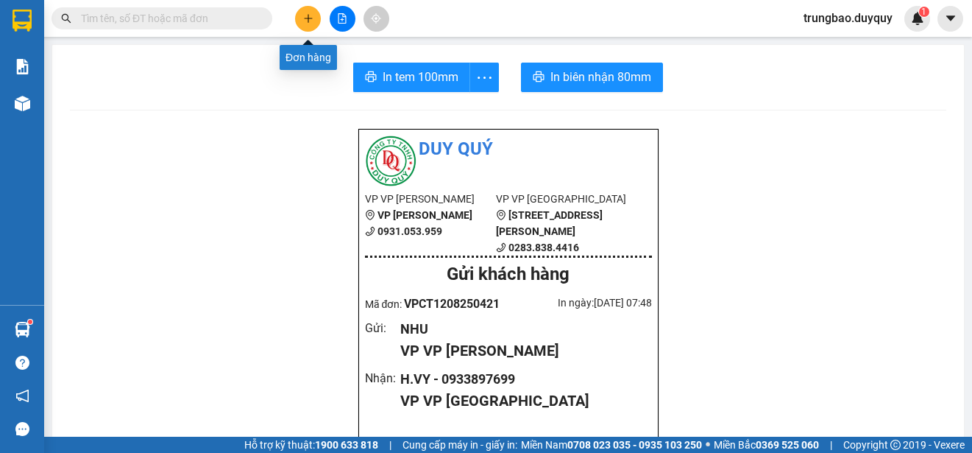
click at [311, 16] on icon "plus" at bounding box center [308, 18] width 10 height 10
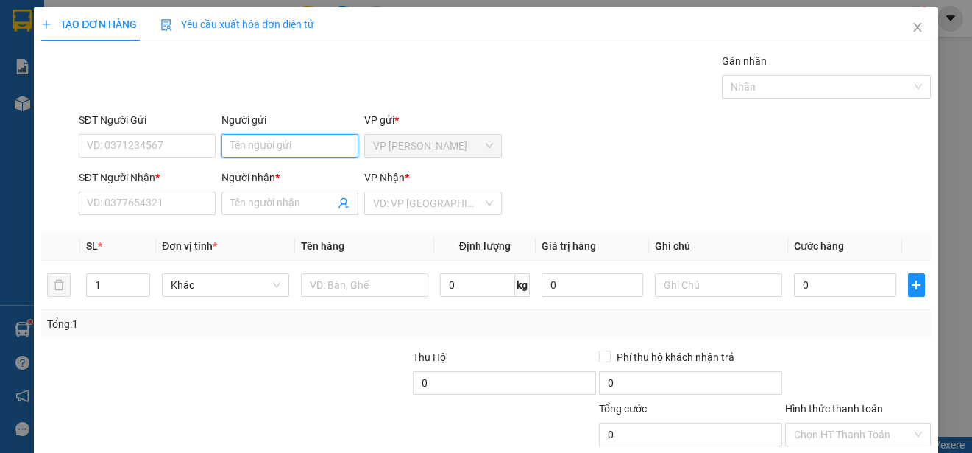
click at [267, 148] on input "Người gửi" at bounding box center [290, 146] width 137 height 24
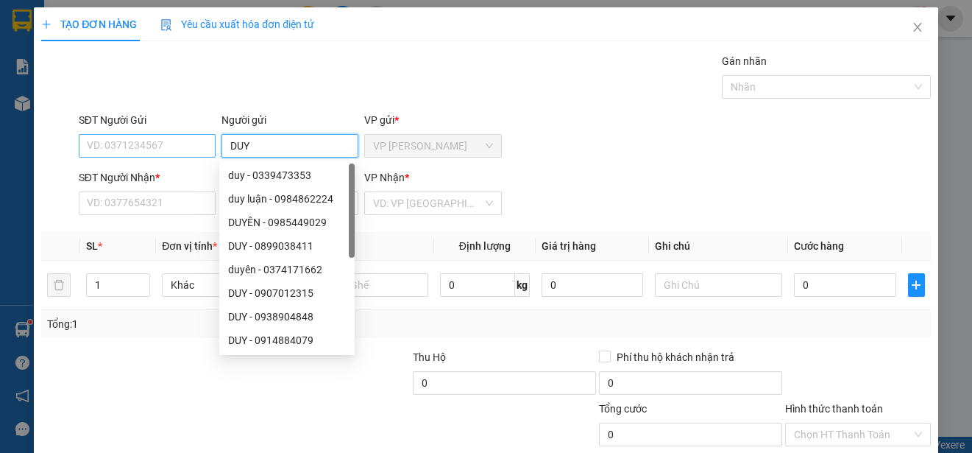
type input "DUY"
click at [199, 144] on input "SĐT Người Gửi" at bounding box center [147, 146] width 137 height 24
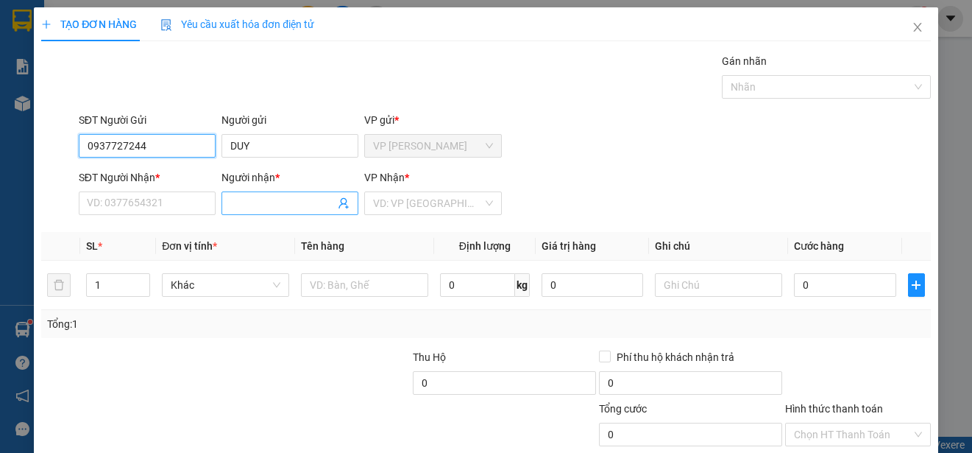
type input "0937727244"
click at [272, 202] on input "Người nhận *" at bounding box center [282, 203] width 105 height 16
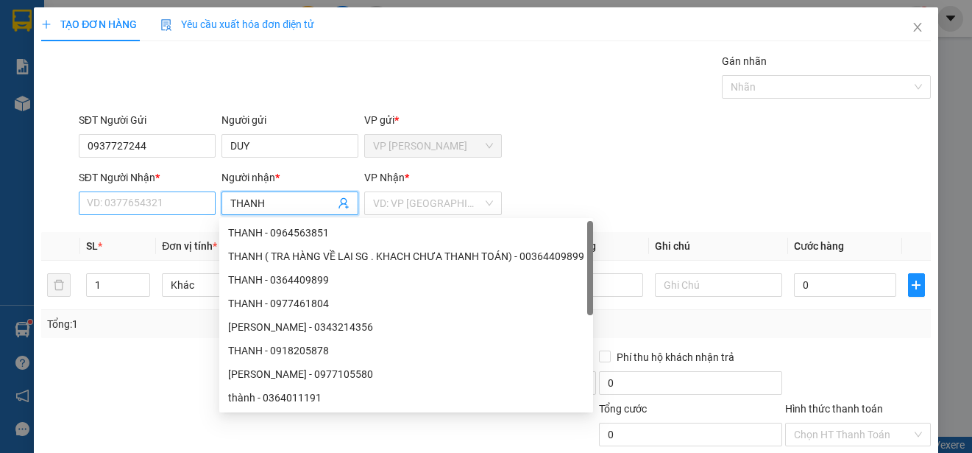
type input "THANH"
click at [172, 203] on input "SĐT Người Nhận *" at bounding box center [147, 203] width 137 height 24
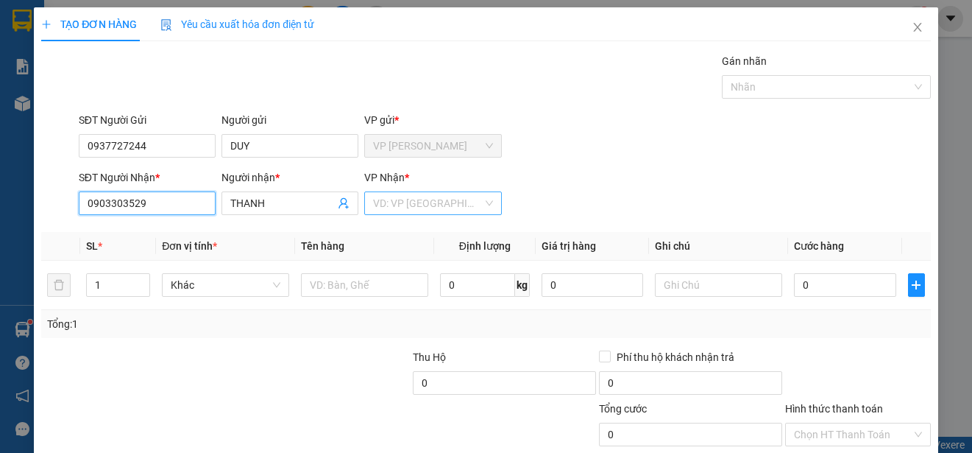
type input "0903303529"
click at [425, 205] on input "search" at bounding box center [427, 203] width 109 height 22
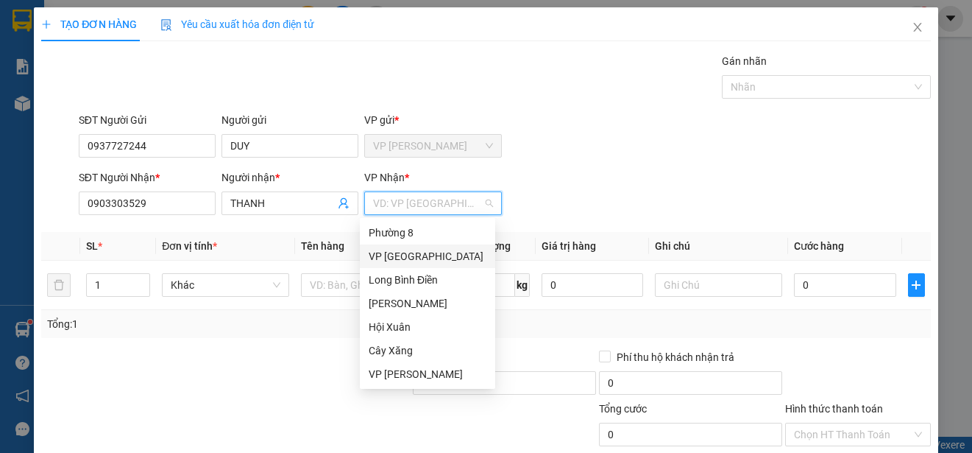
click at [413, 255] on div "VP [GEOGRAPHIC_DATA]" at bounding box center [428, 256] width 118 height 16
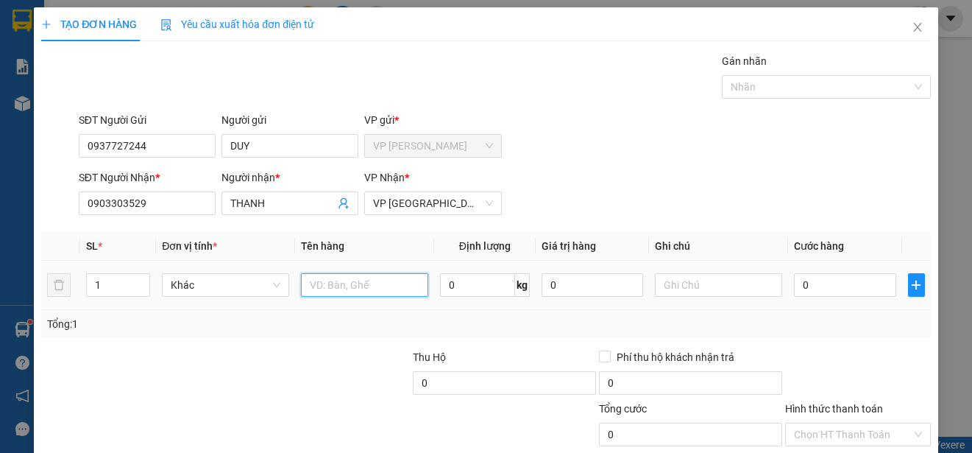
click at [407, 285] on input "text" at bounding box center [364, 285] width 127 height 24
type input "1 HNP"
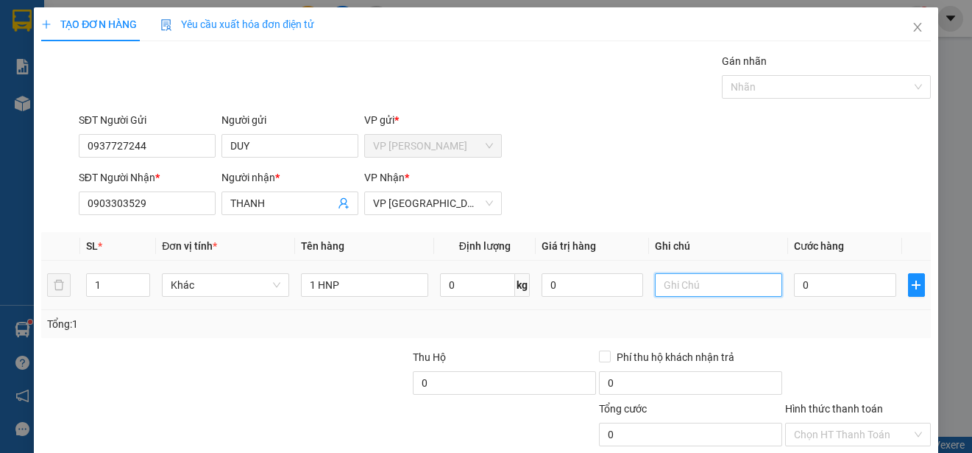
click at [667, 284] on input "text" at bounding box center [718, 285] width 127 height 24
click at [665, 286] on input "TH PHI 2 DAU NHE" at bounding box center [718, 285] width 127 height 24
click at [669, 285] on input "TH PHI 2 DAU NHE" at bounding box center [718, 285] width 127 height 24
type input "THU PHI 2 DAU NHE"
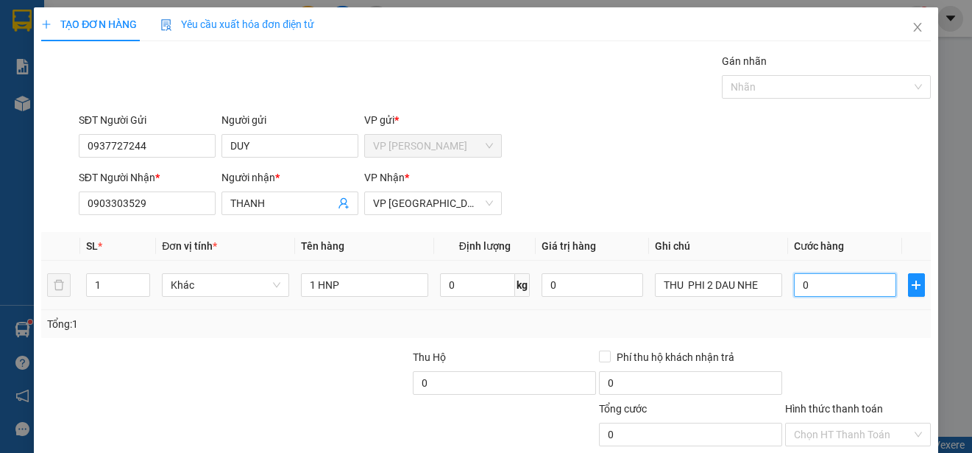
click at [794, 273] on input "0" at bounding box center [845, 285] width 102 height 24
type input "2"
type input "20"
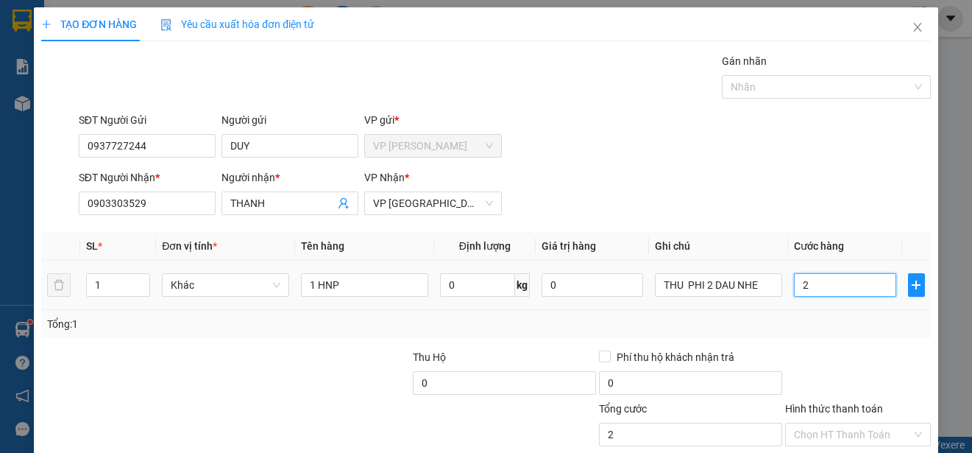
type input "20"
type input "200"
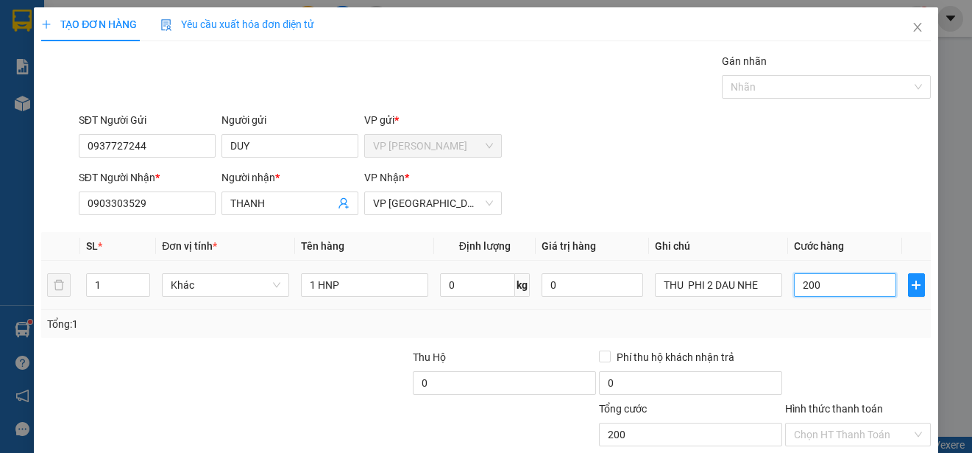
type input "2.000"
type input "20.000"
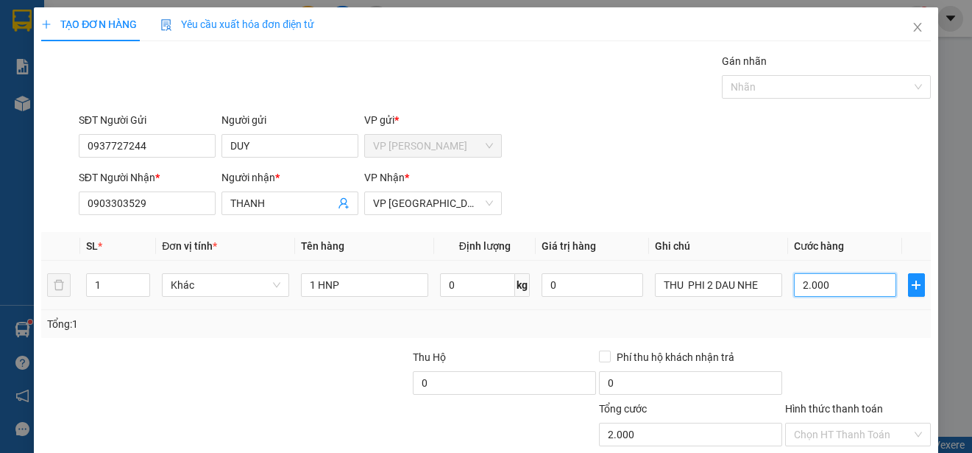
type input "20.000"
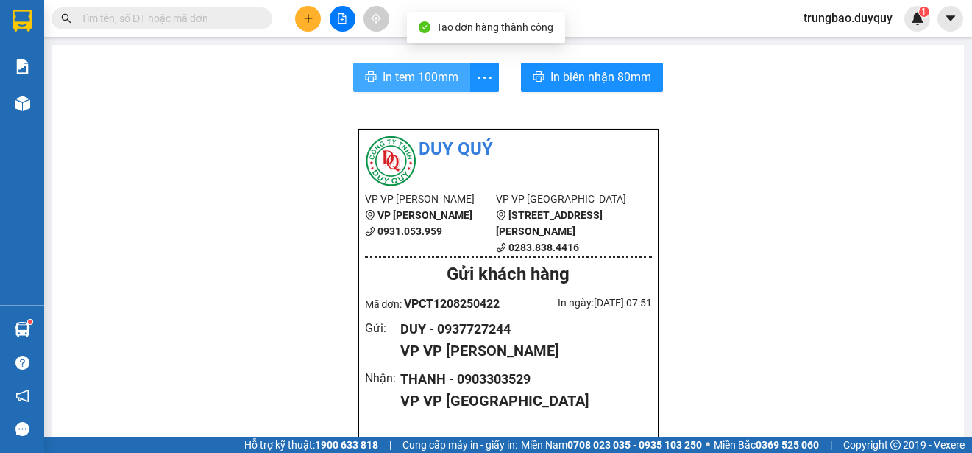
click at [416, 76] on span "In tem 100mm" at bounding box center [421, 77] width 76 height 18
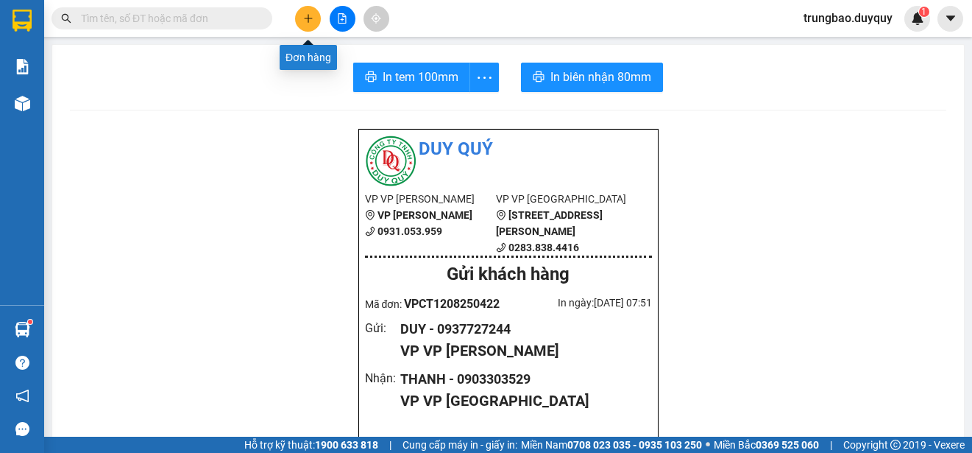
click at [310, 21] on icon "plus" at bounding box center [308, 18] width 10 height 10
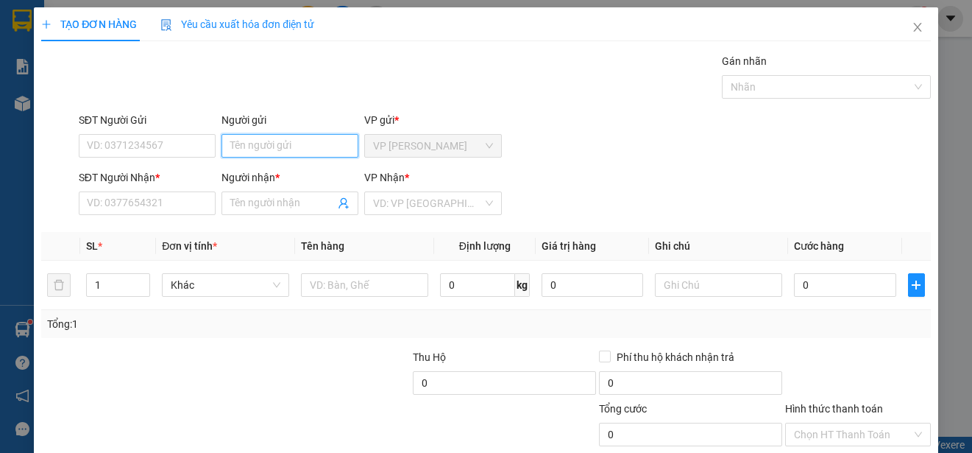
click at [314, 144] on input "Người gửi" at bounding box center [290, 146] width 137 height 24
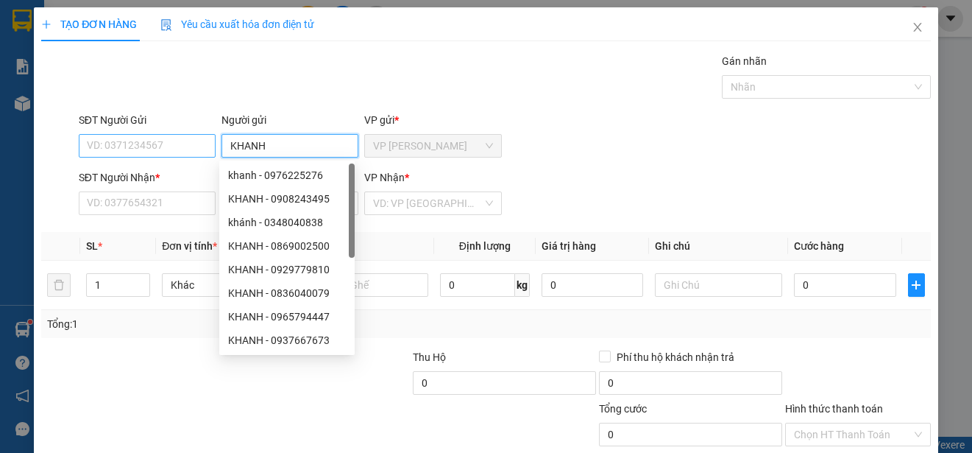
type input "KHANH"
click at [188, 138] on input "SĐT Người Gửi" at bounding box center [147, 146] width 137 height 24
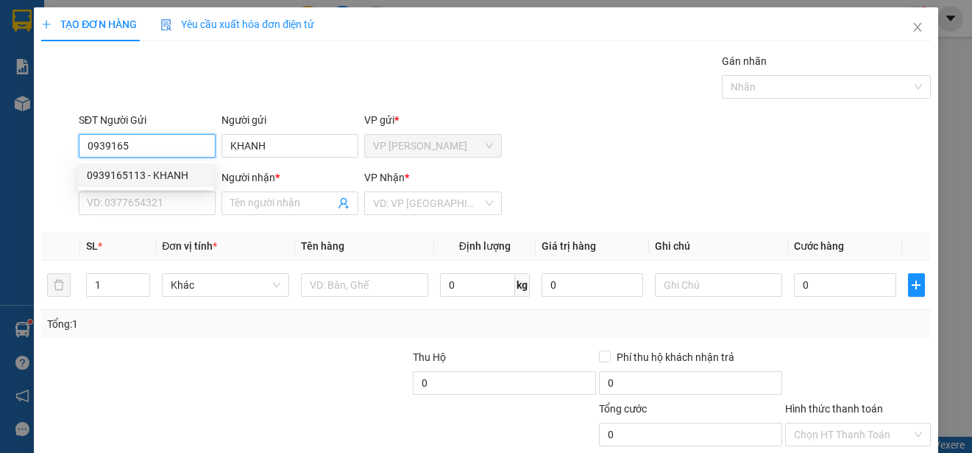
click at [178, 172] on div "0939165113 - KHANH" at bounding box center [146, 175] width 118 height 16
type input "0939165113"
type input "0907255545"
type input "MAI"
type input "20.000"
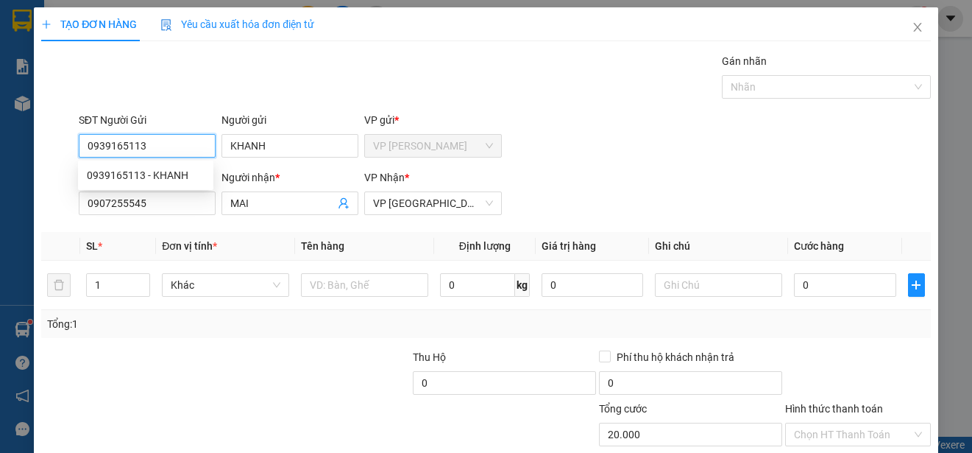
type input "20.000"
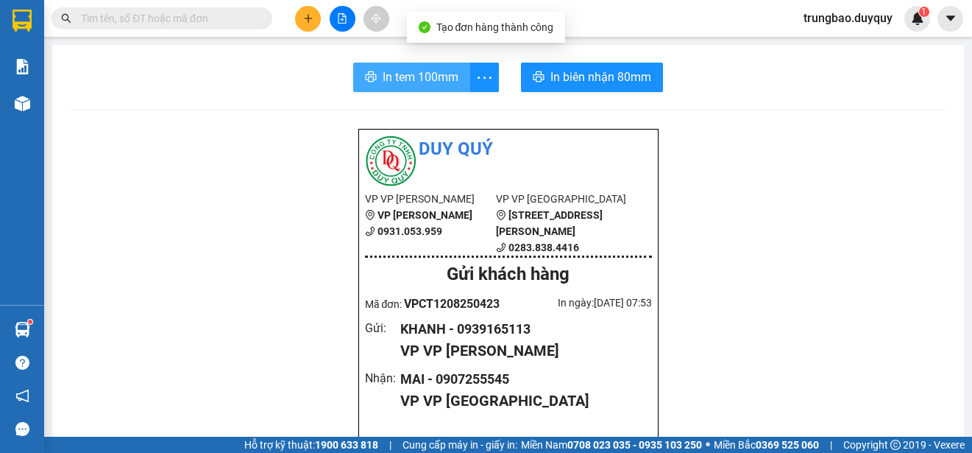
click at [391, 71] on span "In tem 100mm" at bounding box center [421, 77] width 76 height 18
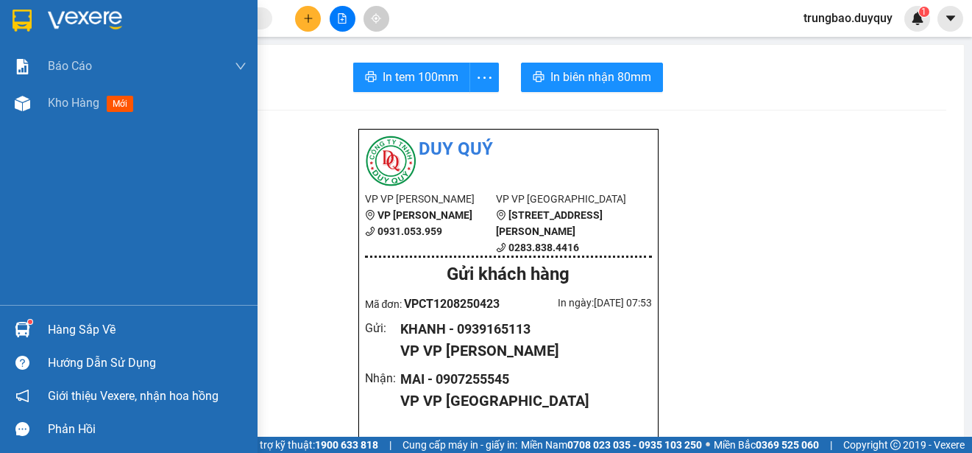
click at [22, 20] on img at bounding box center [22, 21] width 19 height 22
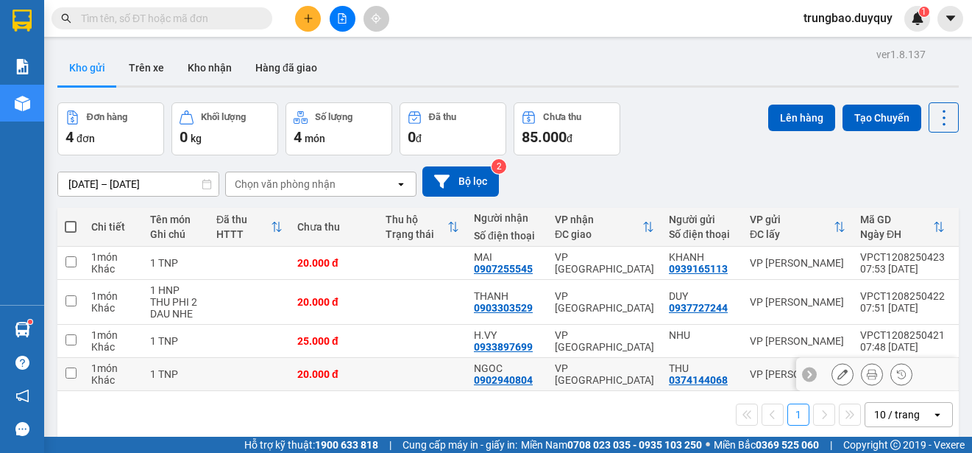
click at [71, 372] on input "checkbox" at bounding box center [71, 372] width 11 height 11
checkbox input "true"
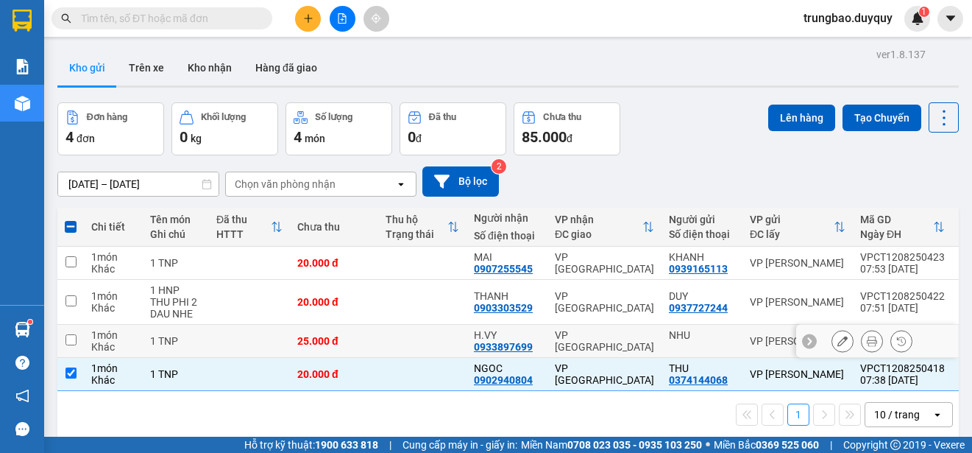
click at [69, 336] on input "checkbox" at bounding box center [71, 339] width 11 height 11
checkbox input "true"
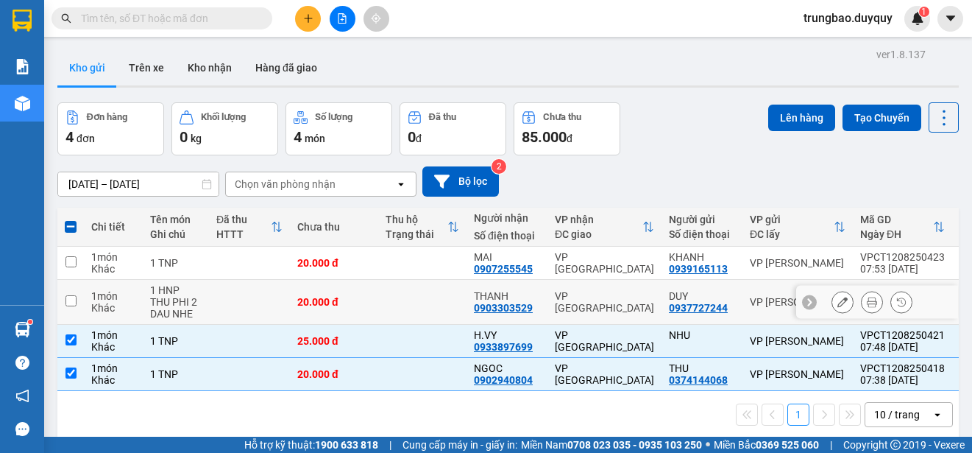
click at [71, 297] on input "checkbox" at bounding box center [71, 300] width 11 height 11
checkbox input "true"
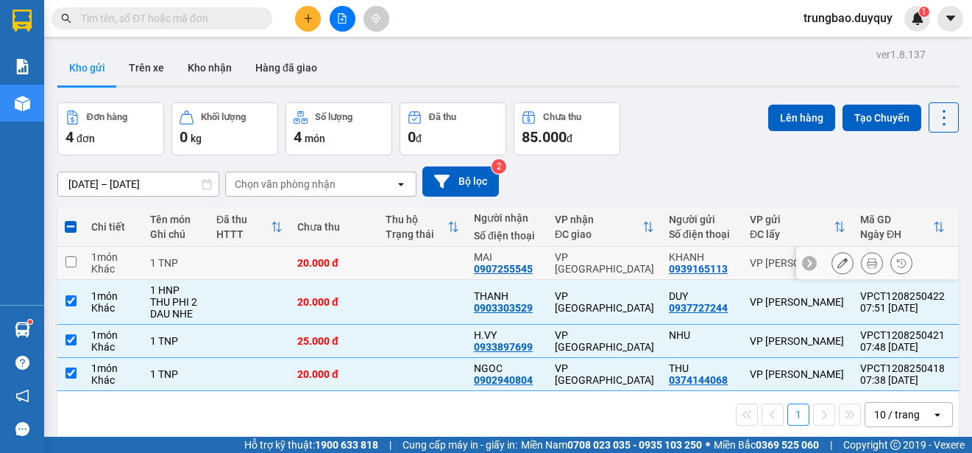
click at [73, 261] on input "checkbox" at bounding box center [71, 261] width 11 height 11
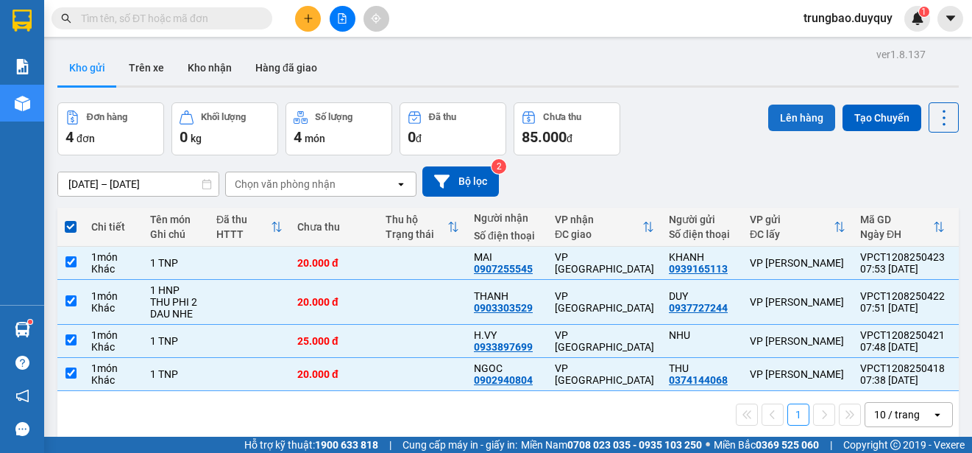
click at [791, 117] on button "Lên hàng" at bounding box center [801, 118] width 67 height 26
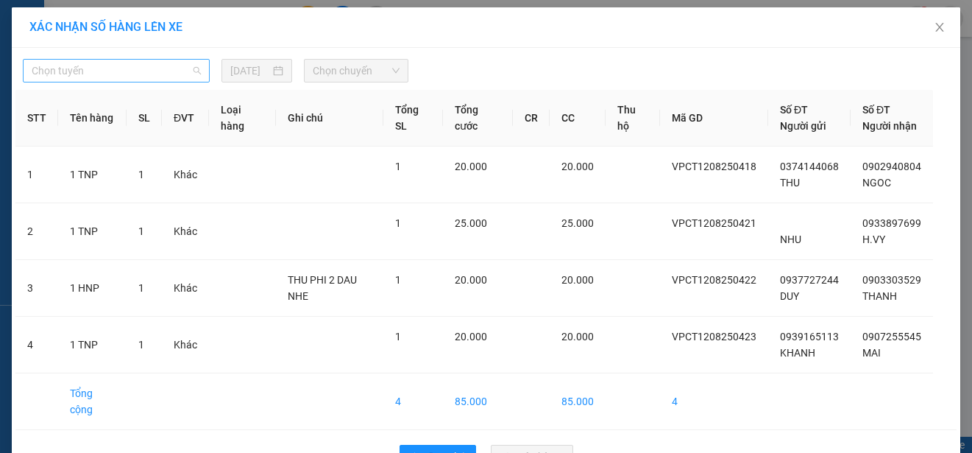
click at [160, 65] on span "Chọn tuyến" at bounding box center [116, 71] width 169 height 22
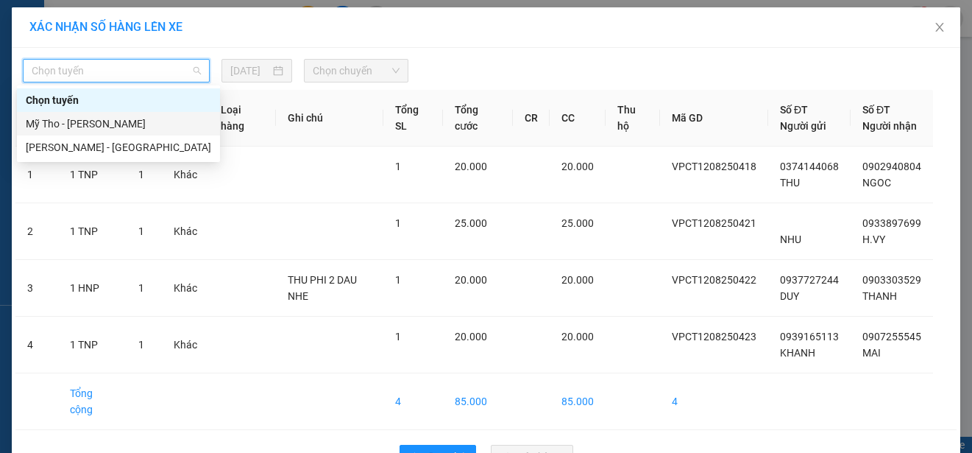
click at [152, 121] on div "Mỹ Tho - [PERSON_NAME]" at bounding box center [118, 124] width 185 height 16
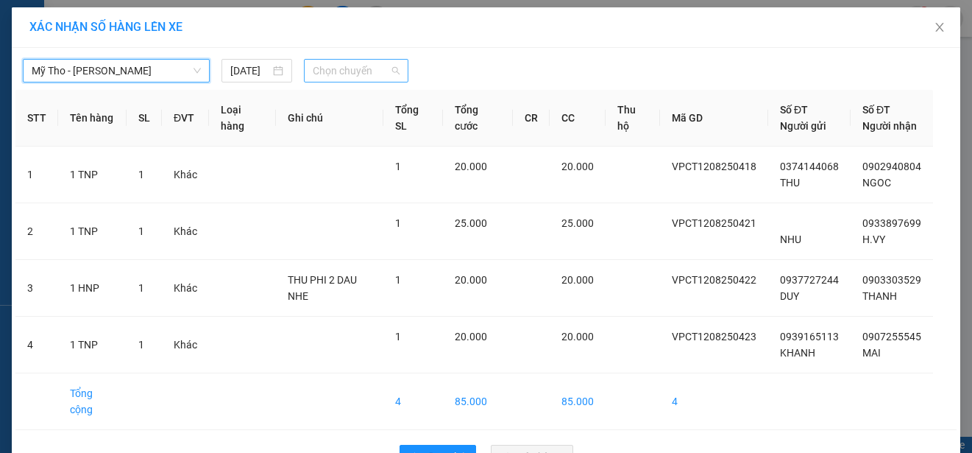
click at [377, 68] on span "Chọn chuyến" at bounding box center [356, 71] width 86 height 22
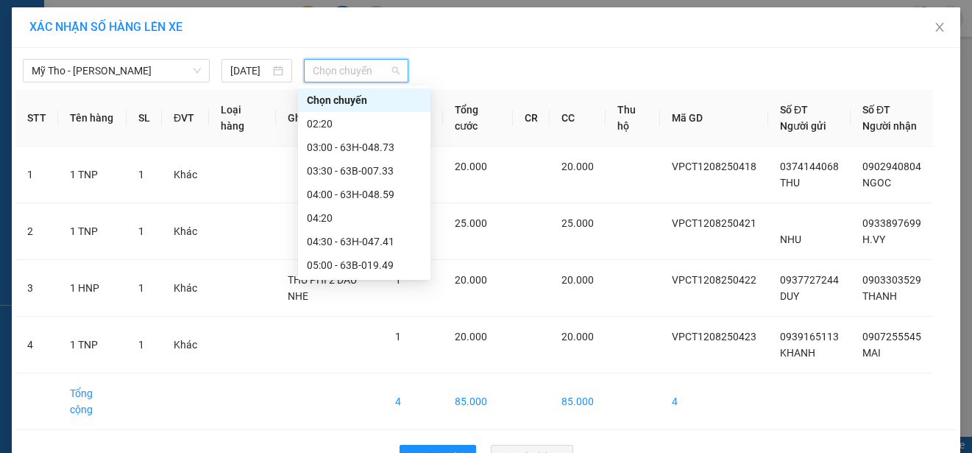
click at [381, 375] on div "07:30 - 63H-047.26" at bounding box center [364, 383] width 115 height 16
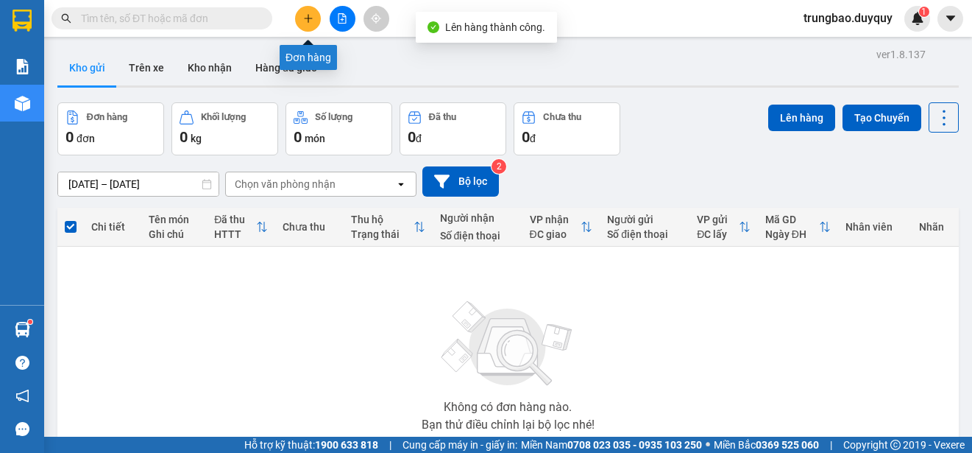
click at [306, 21] on icon "plus" at bounding box center [308, 18] width 10 height 10
